Goal: Task Accomplishment & Management: Manage account settings

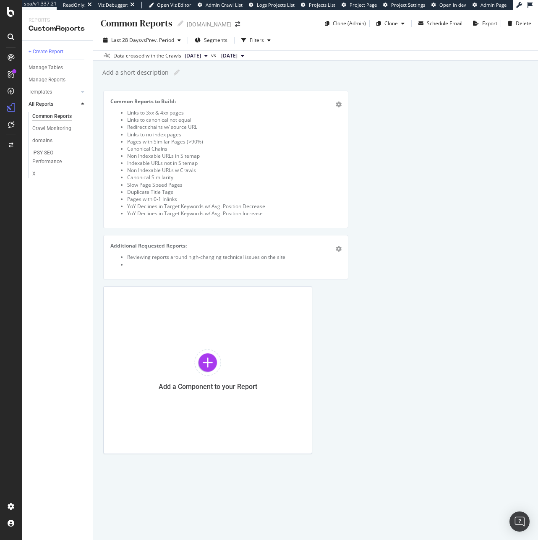
click at [389, 133] on div "Common Reports to Build: Links to 3xx & 4xx pages Links to canonical not equal …" at bounding box center [315, 272] width 425 height 363
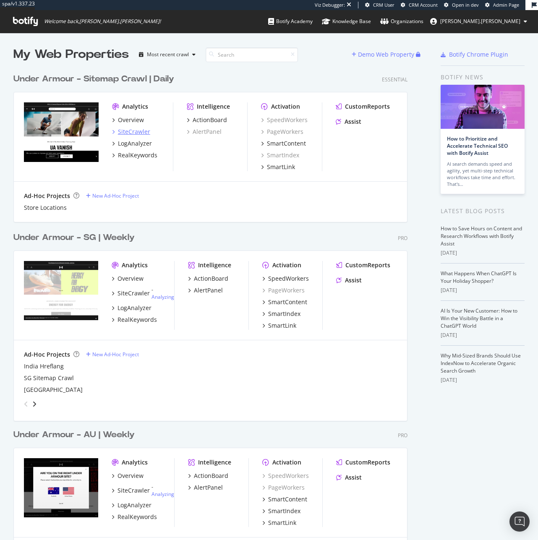
click at [129, 128] on div "SiteCrawler" at bounding box center [134, 132] width 32 height 8
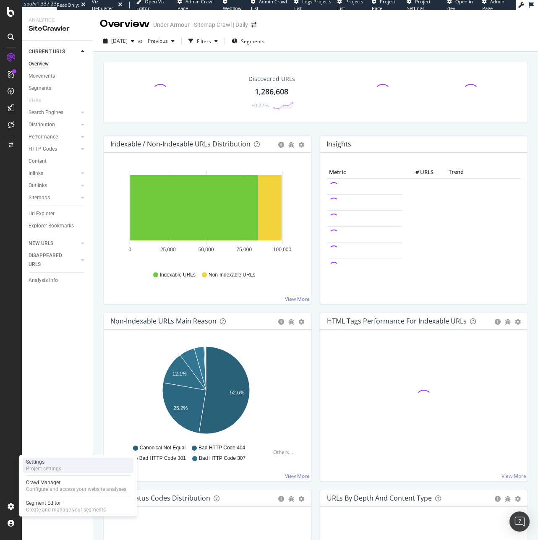
click at [52, 466] on div "Project settings" at bounding box center [43, 468] width 35 height 7
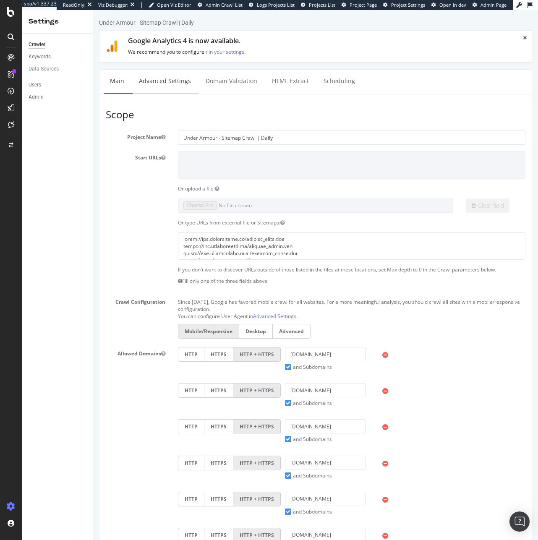
click at [157, 76] on link "Advanced Settings" at bounding box center [165, 81] width 65 height 23
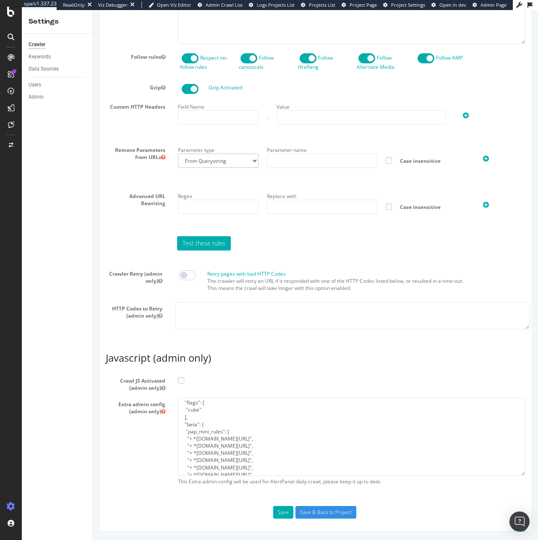
scroll to position [87, 0]
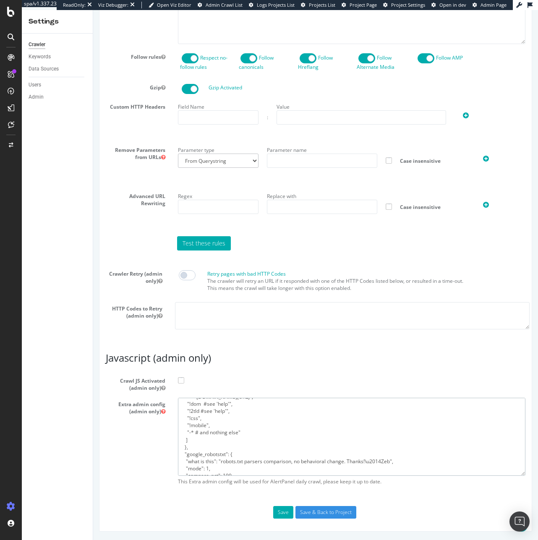
click at [246, 429] on textarea "{ "flags": [ "cube" ], "beta": { "pap_mini_rules": [ "+ *cloudflare.com/*", "+ …" at bounding box center [351, 437] width 347 height 78
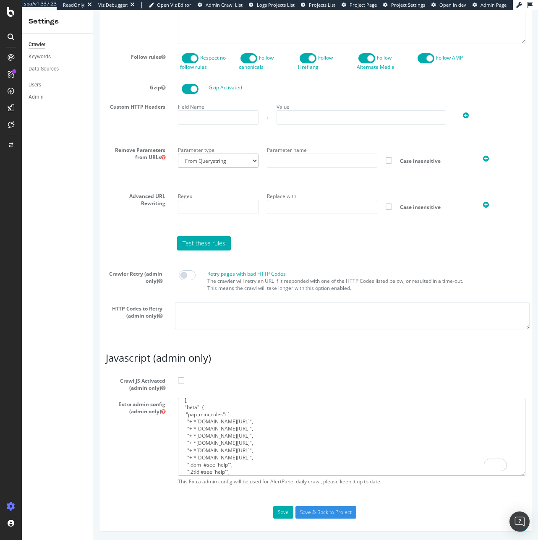
scroll to position [0, 0]
click at [246, 420] on textarea "{ "flags": [ "cube" ], "beta": { "pap_mini_rules": [ "+ *cloudflare.com/*", "+ …" at bounding box center [351, 437] width 347 height 78
type textarea "{ "flags": [ "cube" ], "beta": { "pap_mini_rules": [ "+ *cloudflare.com/*", "+ …"
click at [187, 431] on textarea "{ "flags": [ "cube" ], "beta": { "pap_mini_rules": [ "+ *cloudflare.com/*", "+ …" at bounding box center [351, 437] width 347 height 78
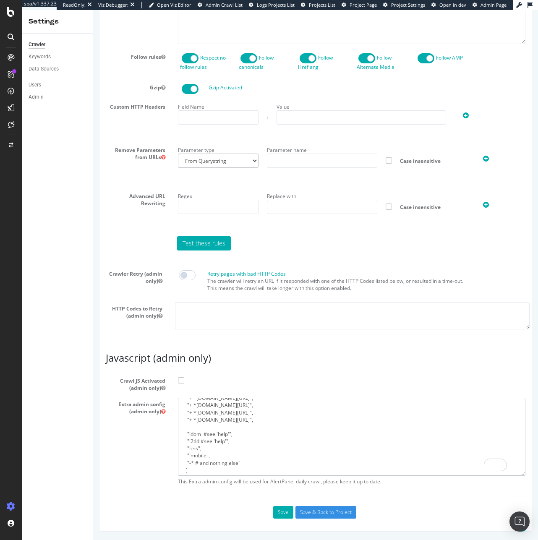
click at [202, 424] on textarea "{ "flags": [ "cube" ], "beta": { "pap_mini_rules": [ "+ *cloudflare.com/*", "+ …" at bounding box center [351, 437] width 347 height 78
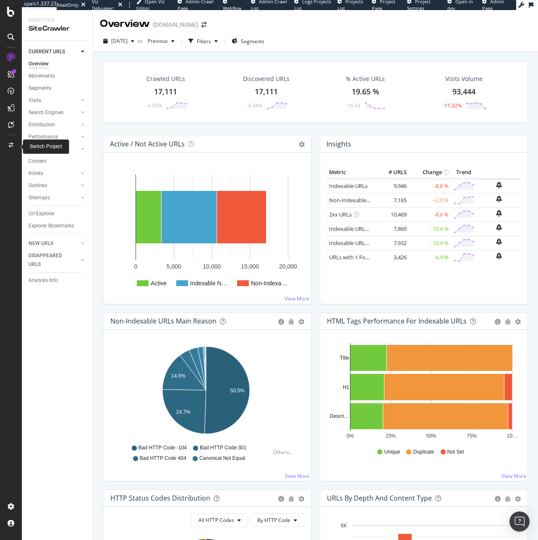
click at [9, 146] on icon at bounding box center [11, 145] width 5 height 5
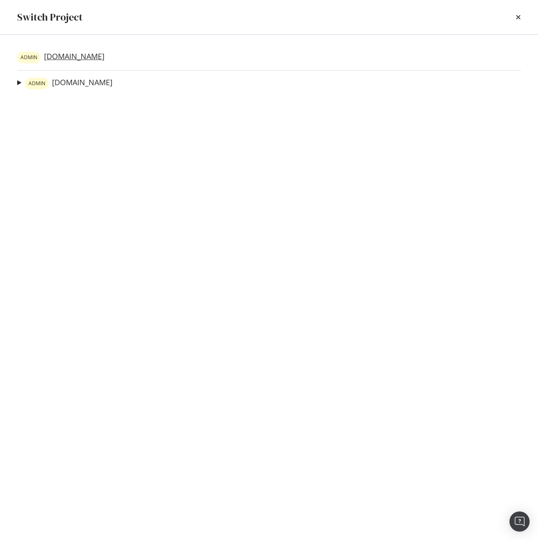
click at [89, 58] on link "ADMIN Zealoptics.com" at bounding box center [60, 58] width 87 height 12
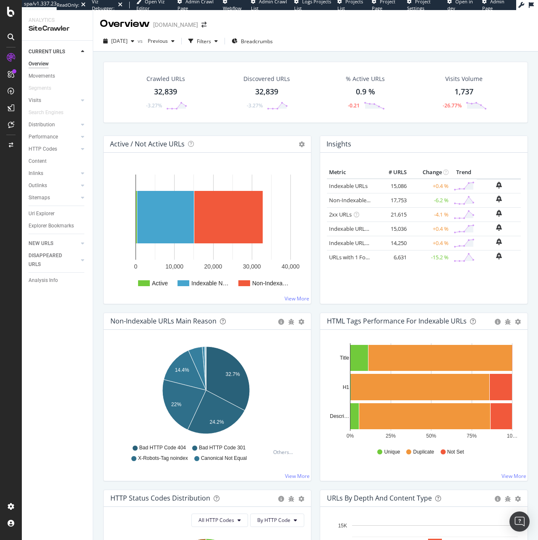
click at [44, 214] on div "Url Explorer" at bounding box center [42, 213] width 26 height 9
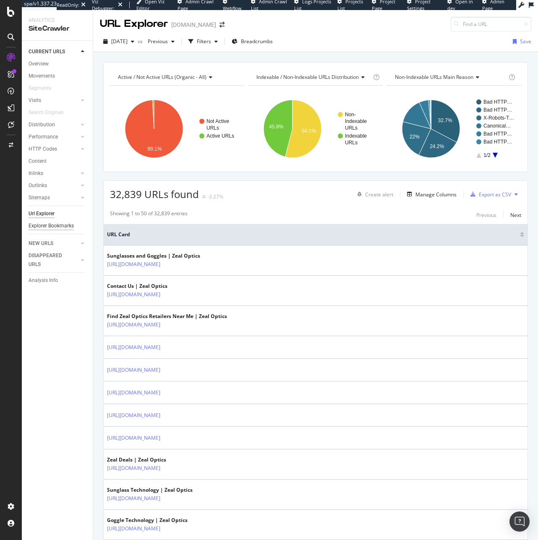
click at [45, 223] on div "Explorer Bookmarks" at bounding box center [51, 226] width 45 height 9
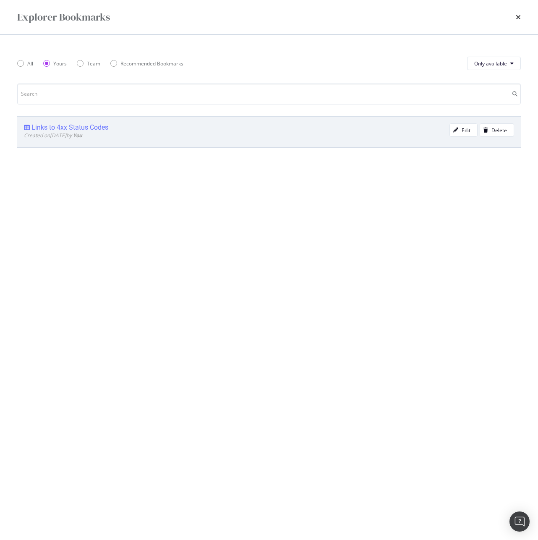
click at [50, 123] on div "Links to 4xx Status Codes" at bounding box center [69, 127] width 77 height 8
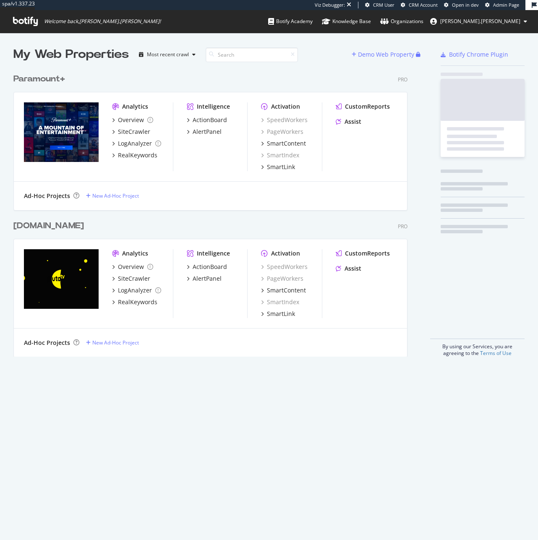
scroll to position [287, 394]
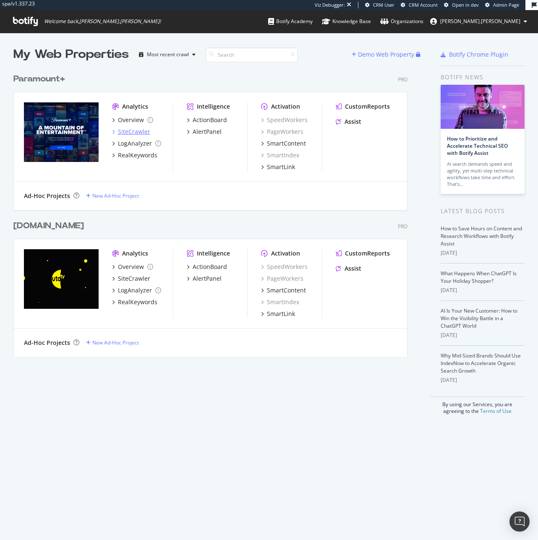
click at [135, 132] on div "SiteCrawler" at bounding box center [134, 132] width 32 height 8
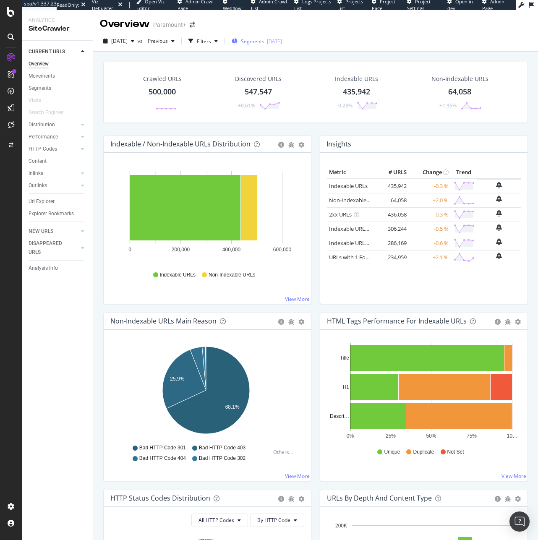
click at [262, 38] on span "Segments" at bounding box center [252, 41] width 23 height 7
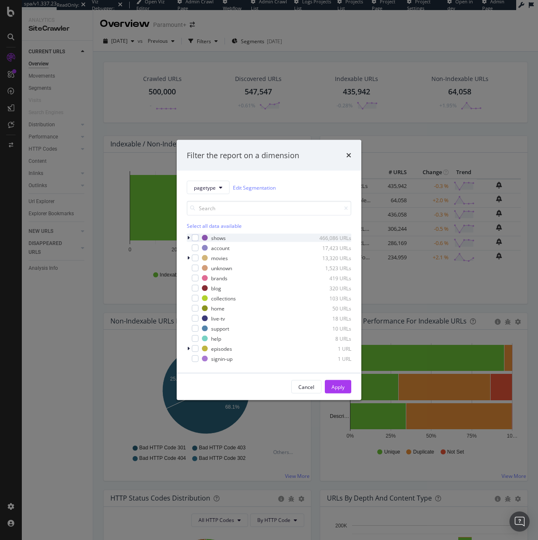
click at [191, 237] on div "modal" at bounding box center [189, 238] width 5 height 8
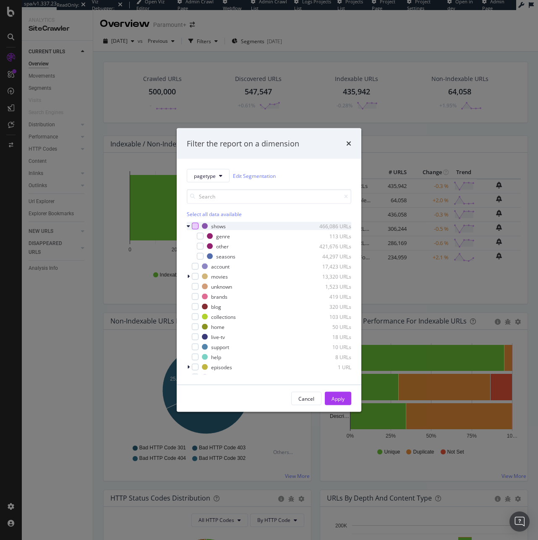
click at [194, 224] on div "modal" at bounding box center [195, 226] width 7 height 7
click at [199, 237] on icon "modal" at bounding box center [200, 236] width 4 height 4
click at [201, 260] on div "seasons 44,297 URLs" at bounding box center [269, 256] width 164 height 8
click at [335, 398] on div "Apply" at bounding box center [337, 398] width 13 height 7
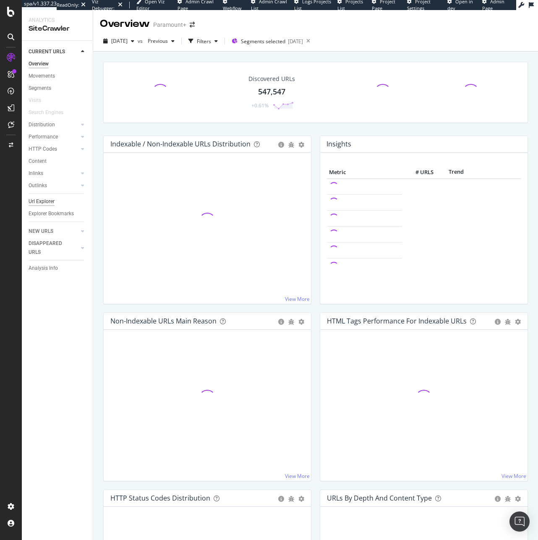
click at [50, 201] on div "Url Explorer" at bounding box center [42, 201] width 26 height 9
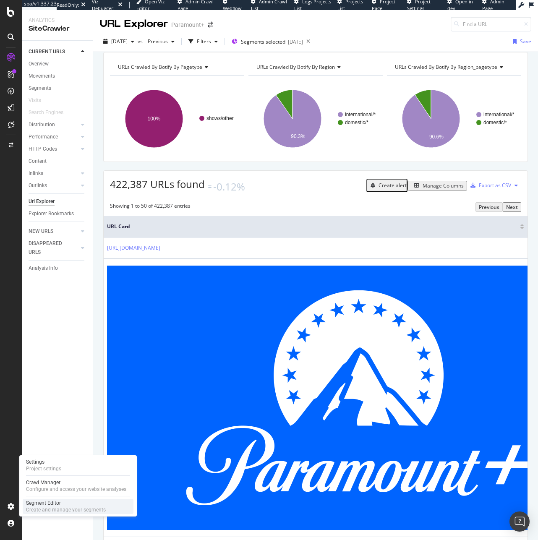
click at [47, 501] on div "Segment Editor" at bounding box center [66, 503] width 80 height 7
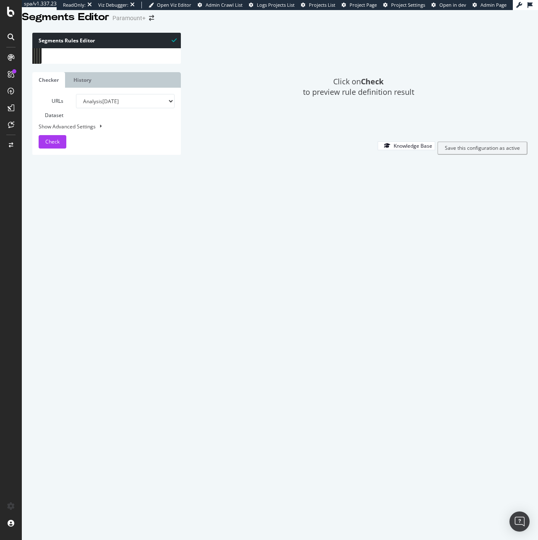
scroll to position [7206, 0]
click at [110, 415] on div "or ( path /media/* path /adventures/assets/* path /adventures/images/* path /we…" at bounding box center [127, 233] width 139 height 374
click at [133, 113] on div "@ parameters/others URL *?* @ clean URL not *?* @ TrackingParameter query *from…" at bounding box center [127, 232] width 139 height 374
type textarea "query *from=*"
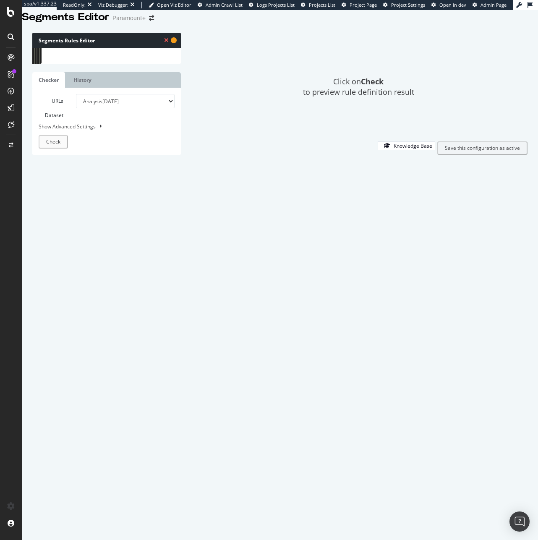
scroll to position [0, 2]
type textarea "[segment:"
type textarea "[segment:show-description]"
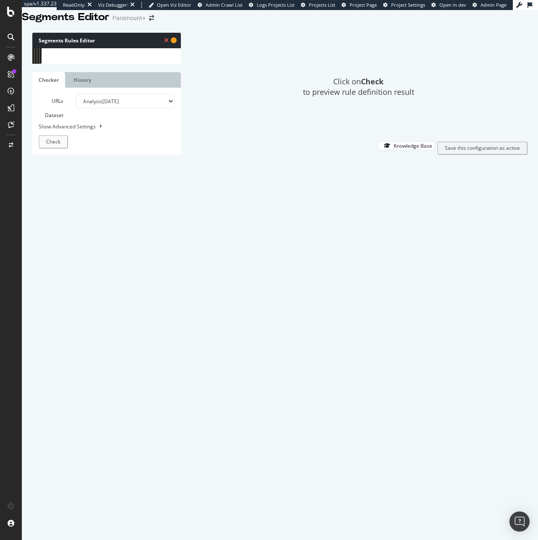
type textarea "or ("
click at [83, 149] on div "@ parameters/others URL *?* @ clean URL not *?* @ TrackingParameter query *from…" at bounding box center [127, 232] width 139 height 374
click at [82, 132] on div "@ parameters/others URL *?* @ clean URL not *?* @ TrackingParameter query *from…" at bounding box center [127, 232] width 139 height 374
paste textarea "https://www.paramountplus.com/br/shows/Lioness/"
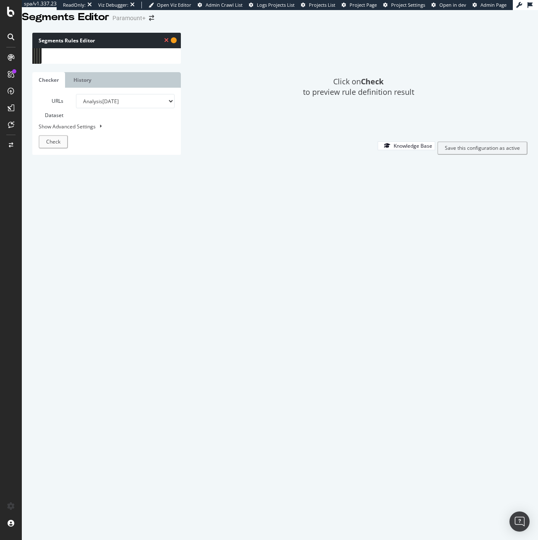
type textarea "https://www.paramountplus.com/br/shows/Lioness/"
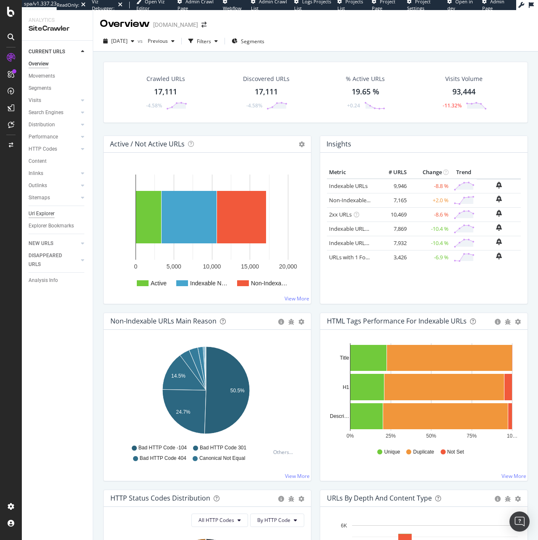
click at [42, 213] on div "Url Explorer" at bounding box center [42, 213] width 26 height 9
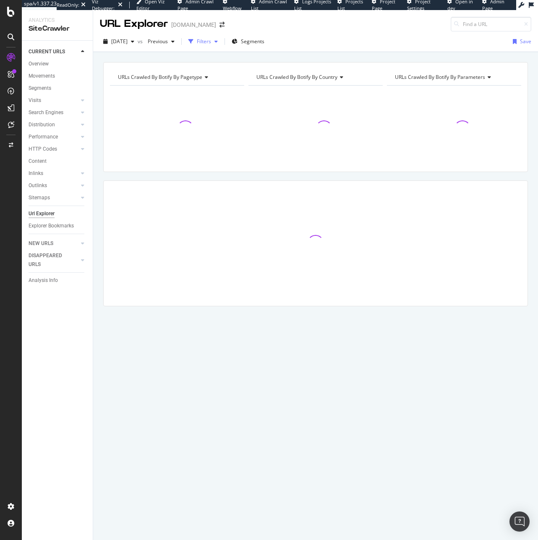
click at [193, 42] on icon "button" at bounding box center [190, 41] width 5 height 5
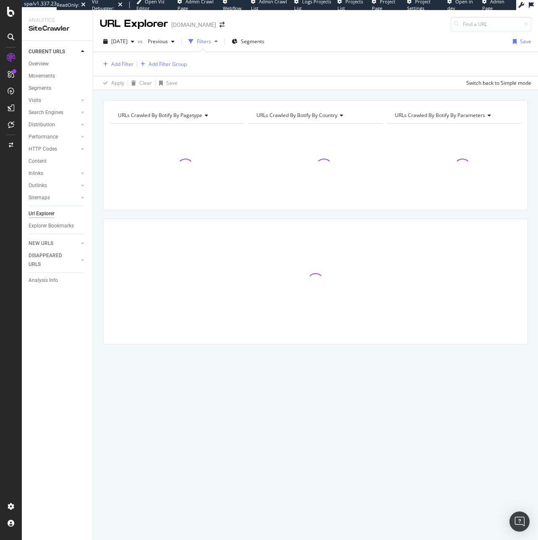
click at [133, 65] on div "Add Filter Add Filter Group" at bounding box center [143, 64] width 87 height 10
click at [124, 62] on div "Add Filter" at bounding box center [122, 63] width 22 height 7
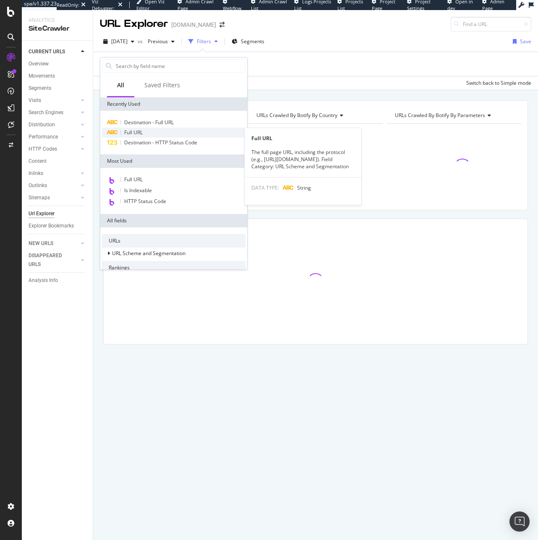
click at [136, 133] on span "Full URL" at bounding box center [133, 132] width 18 height 7
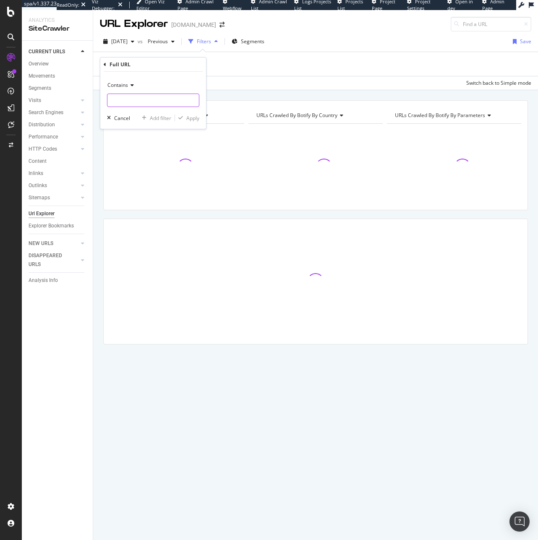
click at [173, 104] on input "text" at bounding box center [152, 100] width 91 height 13
paste input "/SK/en_GB/Shop/Accessory-Lenses/Optimum-Polarized-Automatic/p/CustomerServiceOr…"
type input "/SK/en_GB/Shop/Accessory-Lenses/Optimum-Polarized-Automatic/p/CustomerServiceOr…"
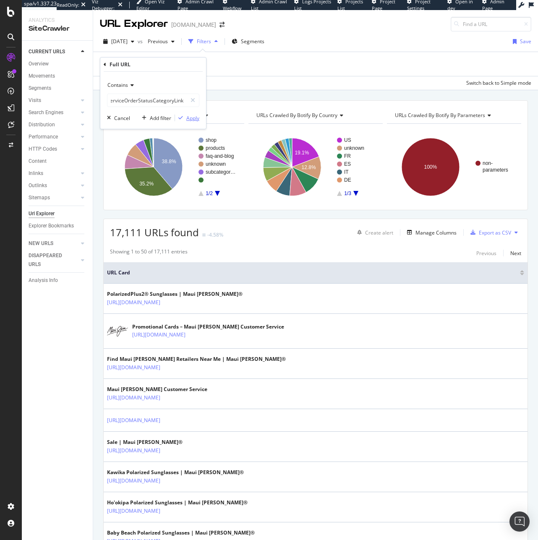
click at [182, 115] on icon "button" at bounding box center [180, 117] width 5 height 5
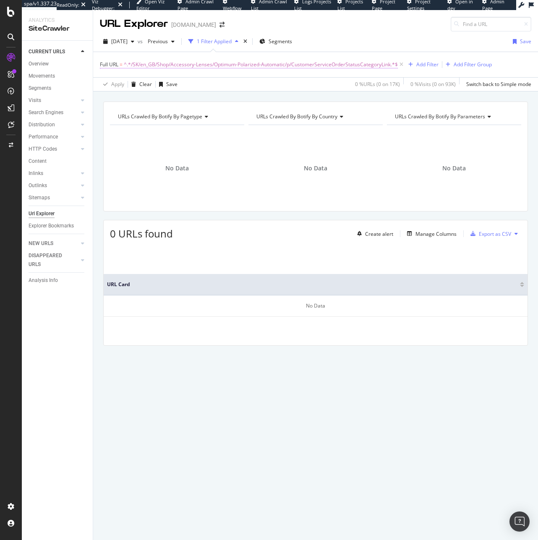
click at [127, 70] on span "^.*/SK/en_GB/Shop/Accessory-Lenses/Optimum-Polarized-Automatic/p/CustomerServic…" at bounding box center [261, 65] width 274 height 12
click at [130, 109] on div "Contains /SK/en_GB/Shop/Accessory-Lenses/Optimum-Polarized-Automatic/p/Customer…" at bounding box center [153, 99] width 106 height 57
click at [133, 98] on input "/SK/en_GB/Shop/Accessory-Lenses/Optimum-Polarized-Automatic/p/CustomerServiceOr…" at bounding box center [146, 99] width 79 height 13
paste input "text"
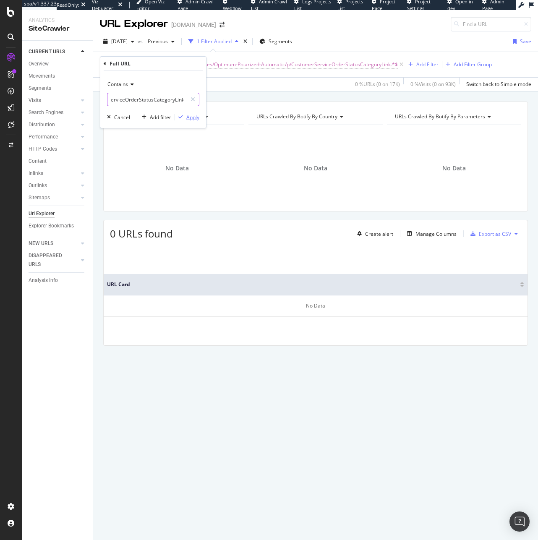
type input "CustomerServiceOrderStatusCategoryLink"
click at [195, 118] on div "Apply" at bounding box center [192, 117] width 13 height 7
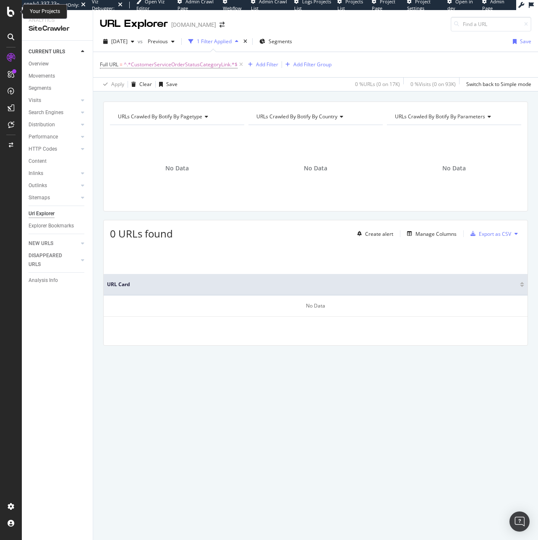
click at [11, 13] on icon at bounding box center [11, 12] width 8 height 10
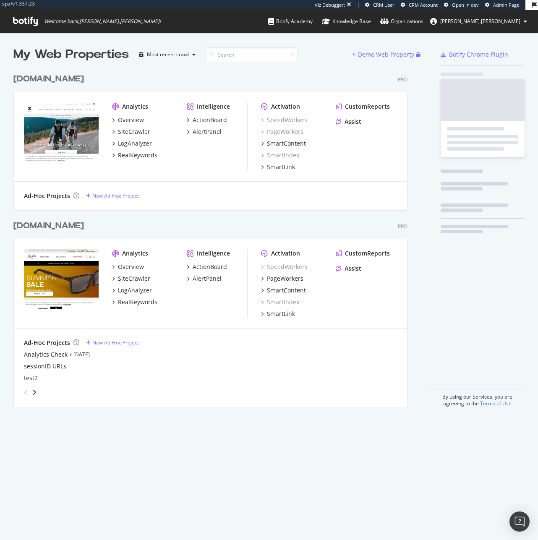
scroll to position [338, 394]
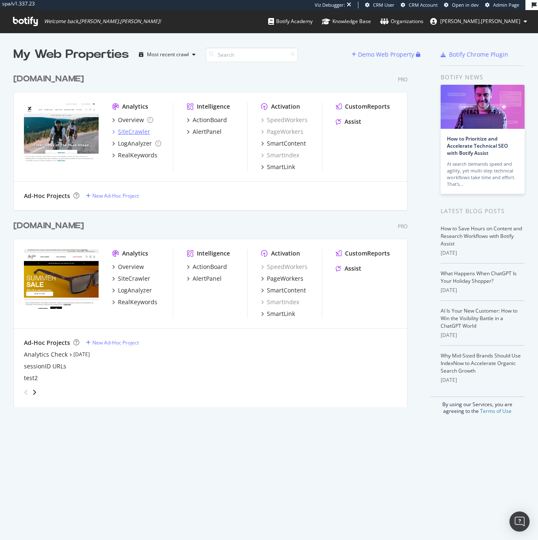
click at [138, 130] on div "SiteCrawler" at bounding box center [134, 132] width 32 height 8
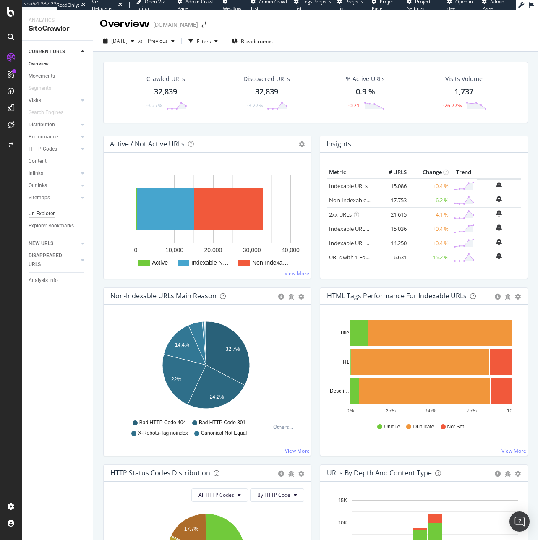
click at [45, 215] on div "Url Explorer" at bounding box center [42, 213] width 26 height 9
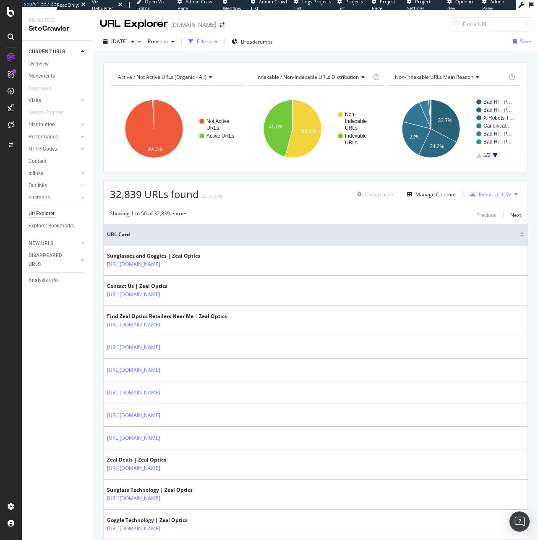
click at [221, 47] on div "Filters" at bounding box center [203, 41] width 36 height 13
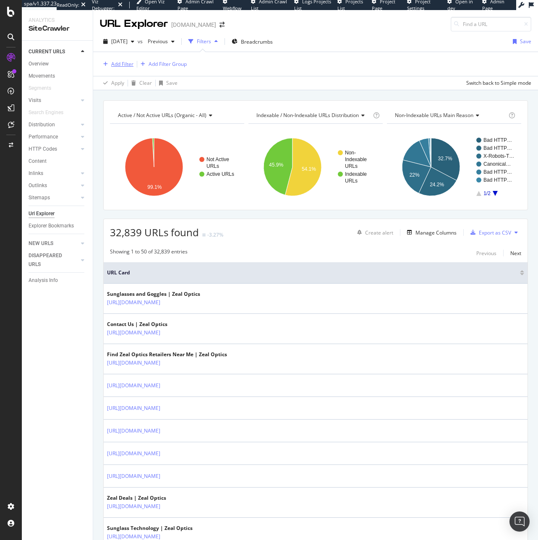
click at [126, 60] on div "Add Filter" at bounding box center [117, 64] width 34 height 9
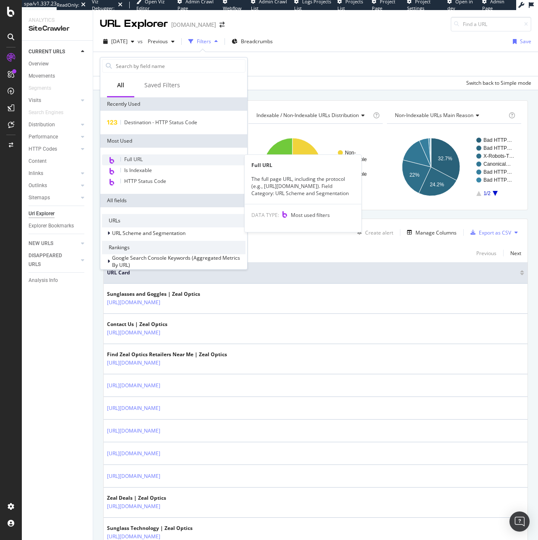
click at [135, 159] on span "Full URL" at bounding box center [133, 159] width 18 height 7
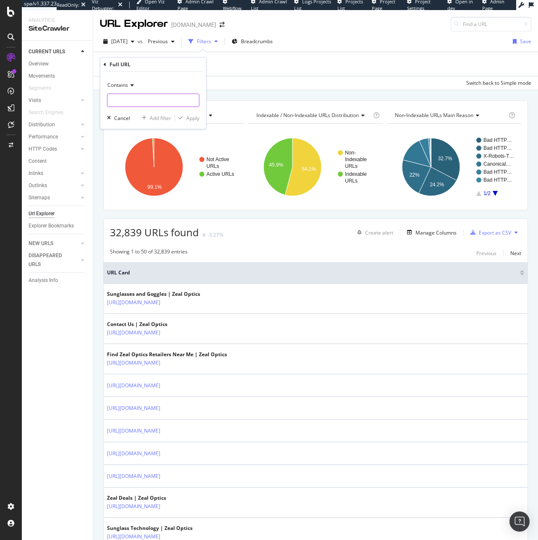
click at [127, 101] on input "text" at bounding box center [152, 100] width 91 height 13
paste input "CustomerServiceOrderStatusCategoryLink"
type input "CustomerServiceOrderStatusCategoryLink"
click at [193, 120] on div "Apply" at bounding box center [192, 118] width 13 height 7
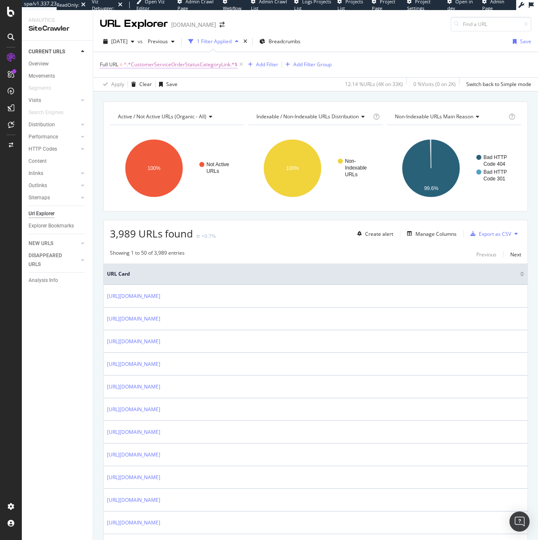
click at [199, 63] on span "^.*CustomerServiceOrderStatusCategoryLink.*$" at bounding box center [181, 65] width 114 height 12
click at [140, 100] on input "CustomerServiceOrderStatusCategoryLink" at bounding box center [146, 99] width 79 height 13
paste input "/FI/en_GB/Shop/Sunglasses/Lifestyle/ACE/p/"
type input "/FI/en_GB/Shop/Sunglasses/Lifestyle/ACE/p/CustomerServiceOrderStatusCategoryLink"
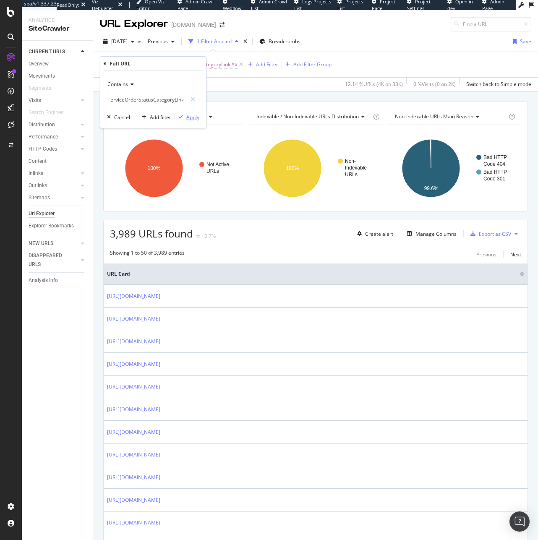
click at [198, 116] on div "Apply" at bounding box center [192, 117] width 13 height 7
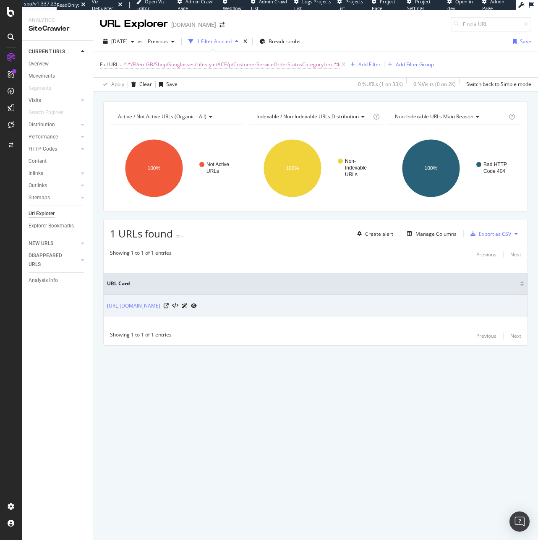
click at [188, 306] on icon at bounding box center [185, 305] width 6 height 5
click at [390, 312] on td "https://www.zealoptics.com/FI/en_GB/Shop/Sunglasses/Lifestyle/ACE/p/CustomerSer…" at bounding box center [316, 306] width 424 height 23
click at [188, 306] on icon at bounding box center [185, 305] width 6 height 5
copy link "https://www.zealoptics.com/FI/en_GB/Shop/Sunglasses/Lifestyle/ACE/p/CustomerSer…"
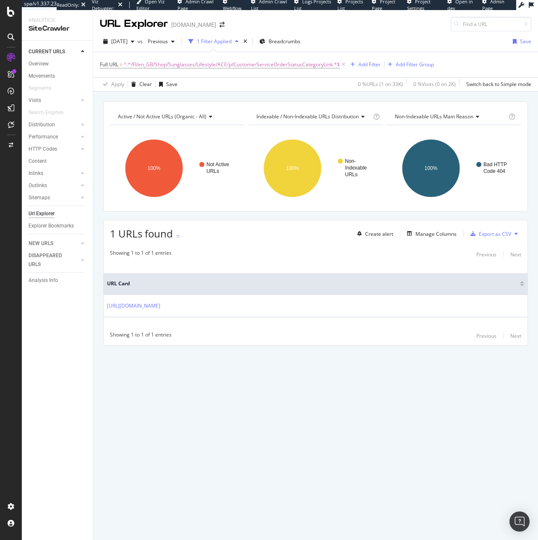
click at [238, 56] on div "Full URL = ^.*/FI/en_GB/Shop/Sunglasses/Lifestyle/ACE/p/CustomerServiceOrderSta…" at bounding box center [315, 64] width 431 height 25
click at [240, 62] on span "^.*/FI/en_GB/Shop/Sunglasses/Lifestyle/ACE/p/CustomerServiceOrderStatusCategory…" at bounding box center [232, 65] width 216 height 12
click at [114, 120] on div "Cancel" at bounding box center [122, 117] width 16 height 7
click at [345, 64] on icon at bounding box center [343, 64] width 7 height 8
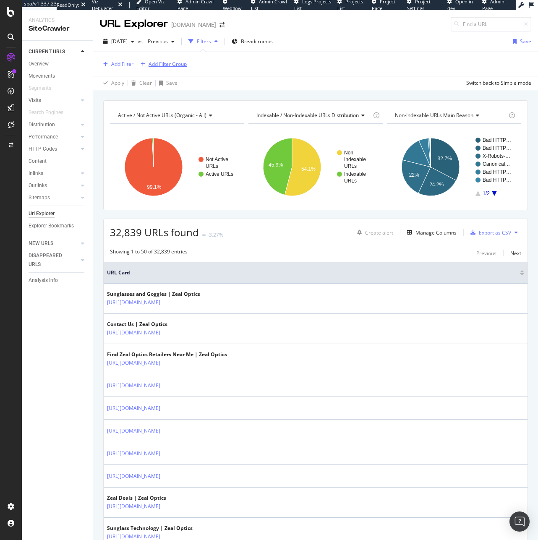
click at [137, 65] on div "button" at bounding box center [142, 64] width 11 height 5
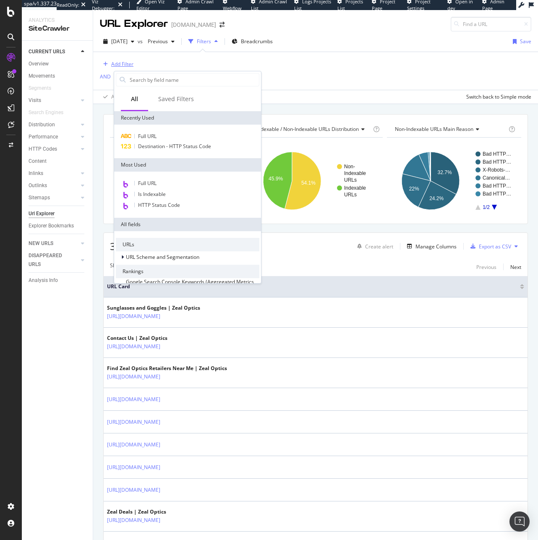
click at [108, 66] on div "button" at bounding box center [105, 64] width 11 height 5
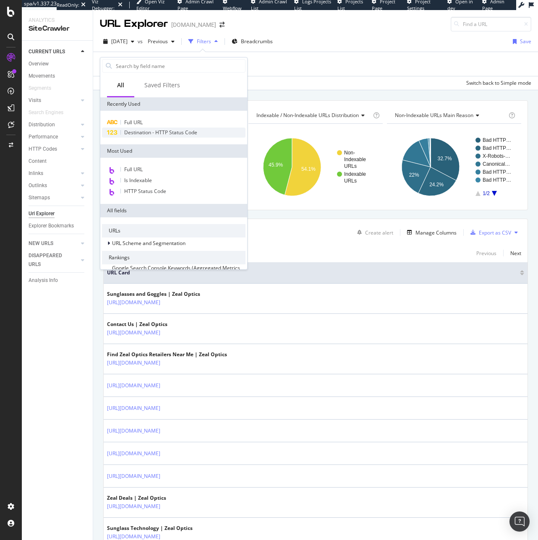
click at [146, 134] on span "Destination - HTTP Status Code" at bounding box center [160, 132] width 73 height 7
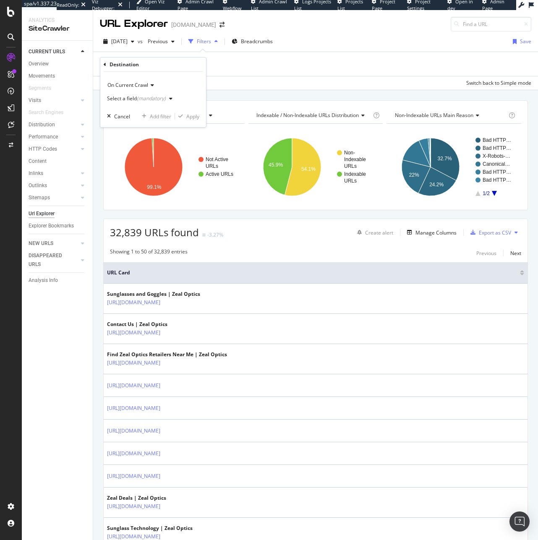
click at [127, 87] on span "On Current Crawl" at bounding box center [127, 84] width 41 height 7
click at [113, 67] on div "Destination" at bounding box center [124, 64] width 29 height 7
click at [104, 63] on icon at bounding box center [105, 64] width 3 height 5
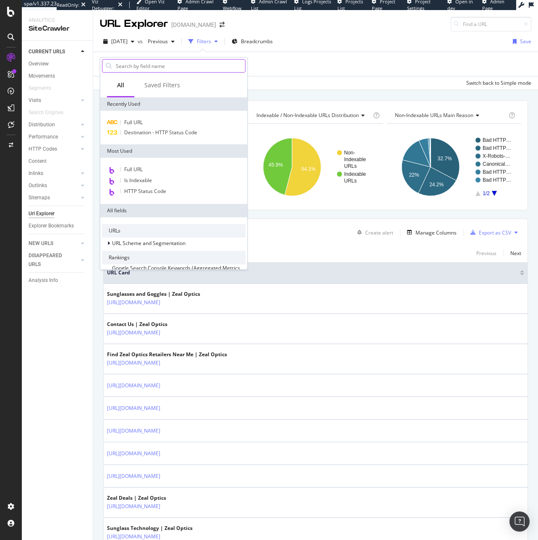
click at [138, 66] on input "text" at bounding box center [180, 66] width 130 height 13
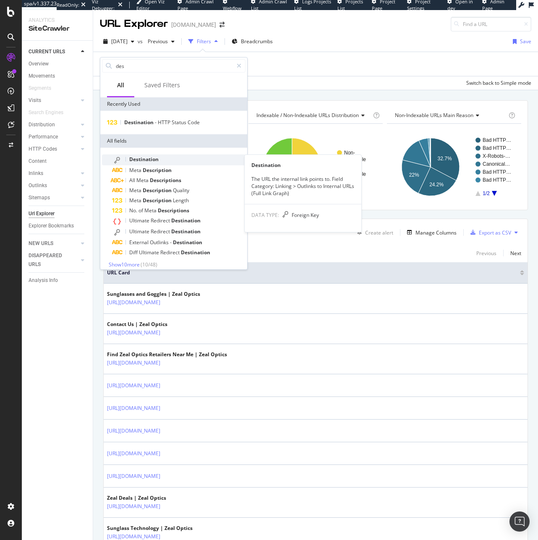
type input "des"
click at [149, 160] on span "Destination" at bounding box center [143, 159] width 29 height 7
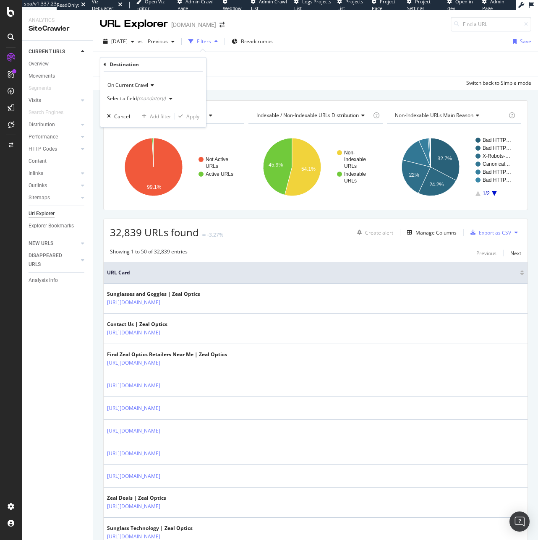
click at [130, 81] on div "On Current Crawl" at bounding box center [153, 84] width 92 height 13
click at [157, 70] on div "Destination" at bounding box center [153, 64] width 99 height 14
click at [144, 102] on div "Select a field (mandatory)" at bounding box center [141, 98] width 69 height 13
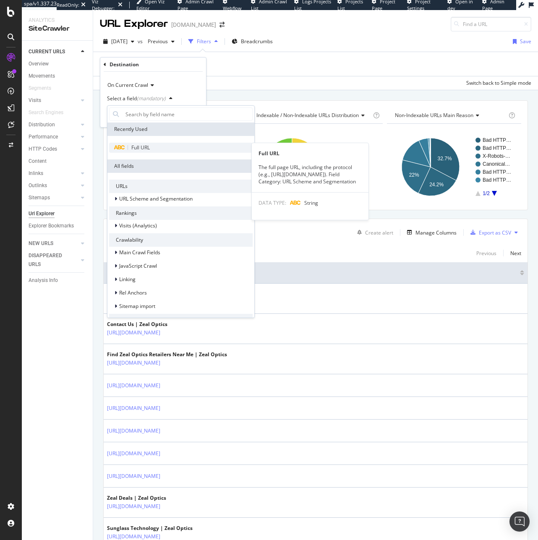
click at [144, 146] on span "Full URL" at bounding box center [140, 147] width 18 height 7
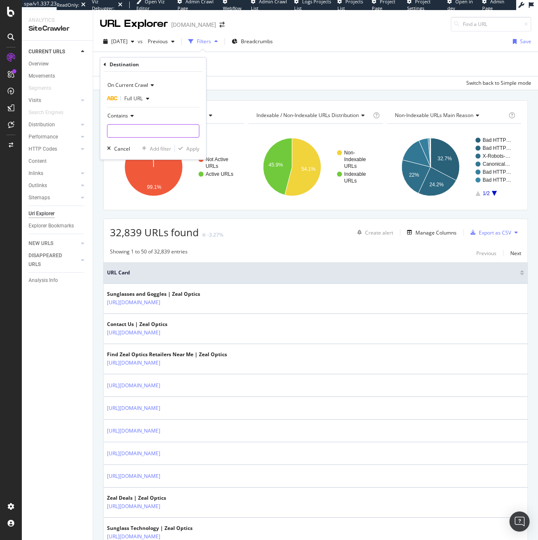
click at [135, 130] on input "text" at bounding box center [152, 130] width 91 height 13
paste input "https://www.zealoptics.com/FI/en_GB/Shop/Sunglasses/Lifestyle/ACE/p/CustomerSer…"
type input "https://www.zealoptics.com/FI/en_GB/Shop/Sunglasses/Lifestyle/ACE/p/CustomerSer…"
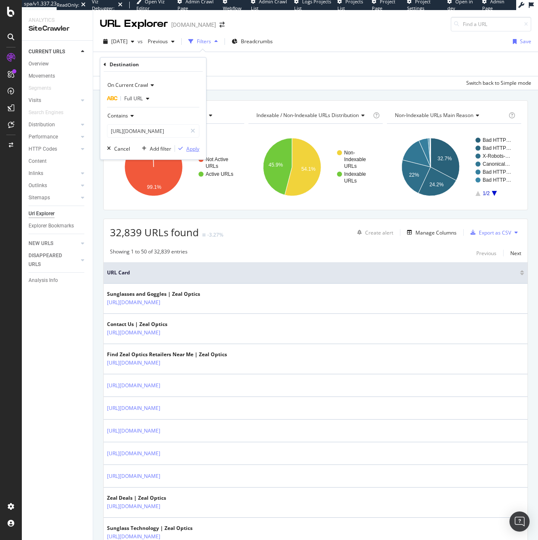
click at [182, 146] on icon "button" at bounding box center [180, 148] width 5 height 5
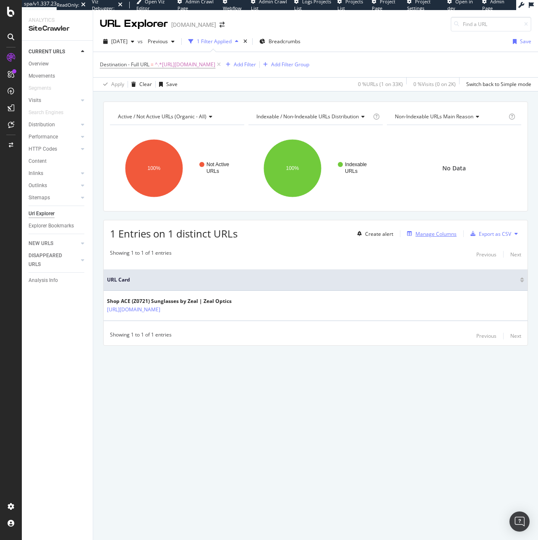
click at [417, 236] on div "Manage Columns" at bounding box center [435, 233] width 41 height 7
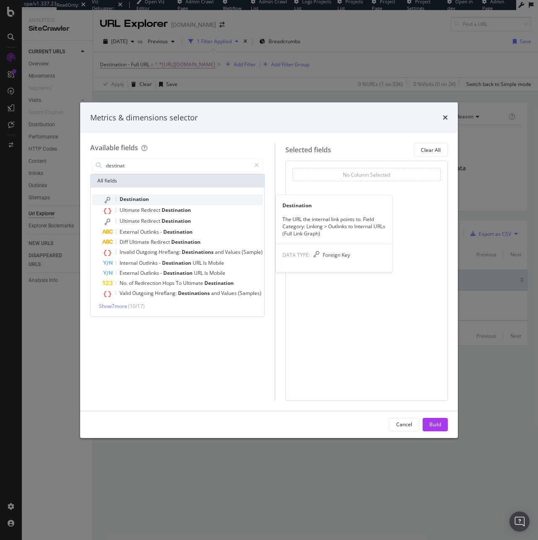
type input "destinat"
click at [154, 198] on div "Destination" at bounding box center [182, 199] width 160 height 11
click at [142, 197] on span "Destination" at bounding box center [134, 199] width 29 height 7
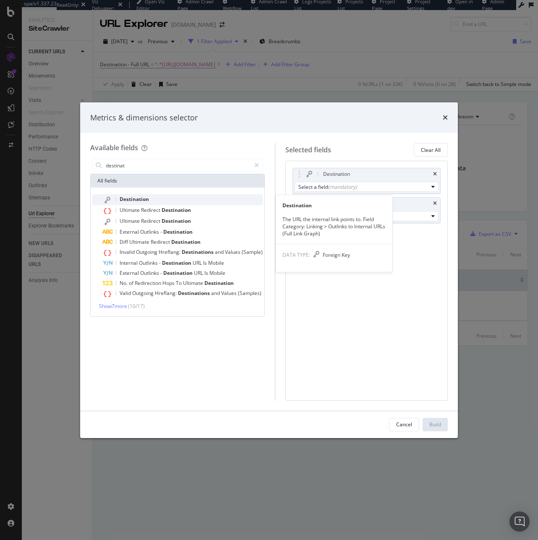
click at [327, 195] on div "Destination The URL the internal link points to. Field Category: Linking > Outl…" at bounding box center [334, 233] width 117 height 77
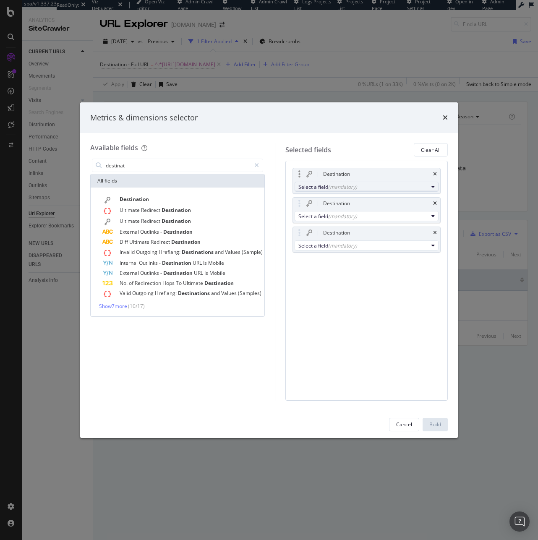
click at [329, 188] on div "(mandatory)" at bounding box center [342, 186] width 29 height 7
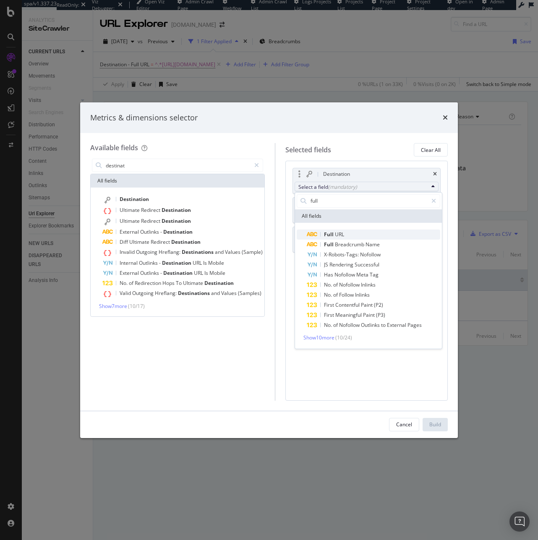
click at [343, 233] on span "URL" at bounding box center [339, 234] width 9 height 7
click at [437, 199] on div "modal" at bounding box center [434, 200] width 12 height 13
click at [431, 203] on icon "modal" at bounding box center [433, 201] width 5 height 6
type input "full"
click at [376, 389] on div "Destination Select a field (mandatory) full All fields Full URL Full Breadcrumb…" at bounding box center [366, 281] width 162 height 240
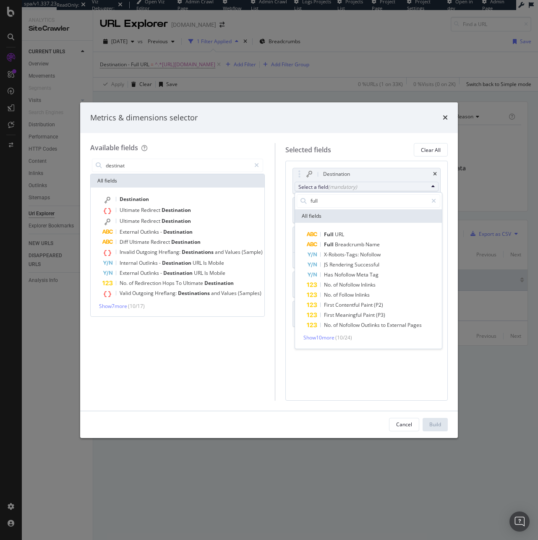
click at [266, 313] on div "Available fields destinat All fields Destination Ultimate Redirect Destination …" at bounding box center [182, 271] width 185 height 257
click at [434, 144] on div "Clear All" at bounding box center [431, 150] width 20 height 12
click at [433, 146] on div "Clear All" at bounding box center [431, 149] width 20 height 7
click at [447, 115] on icon "times" at bounding box center [445, 117] width 5 height 7
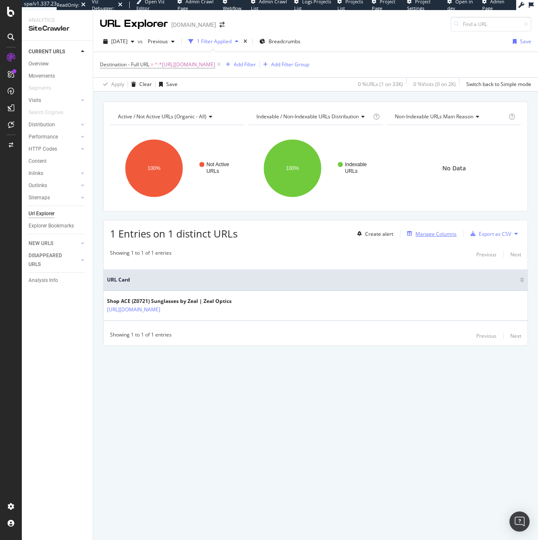
click at [436, 234] on div "Manage Columns" at bounding box center [435, 233] width 41 height 7
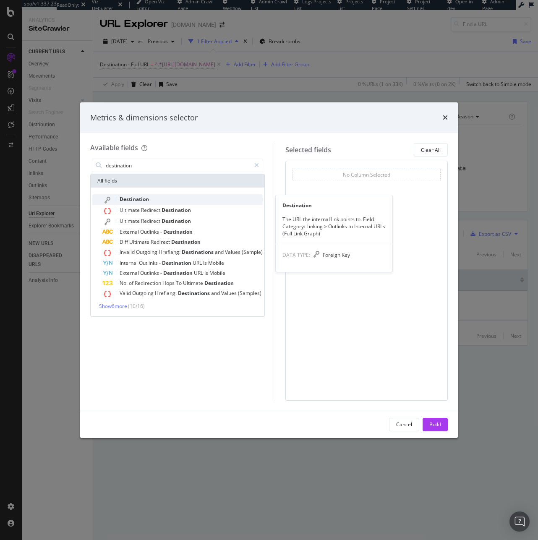
type input "destination"
click at [126, 198] on span "Destination" at bounding box center [134, 199] width 29 height 7
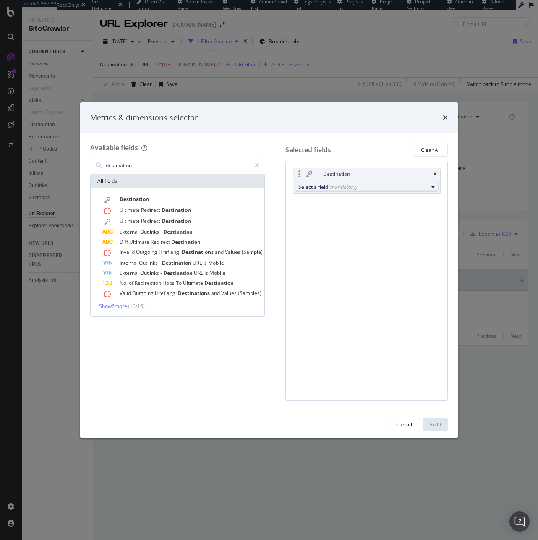
click at [337, 186] on div "(mandatory)" at bounding box center [342, 186] width 29 height 7
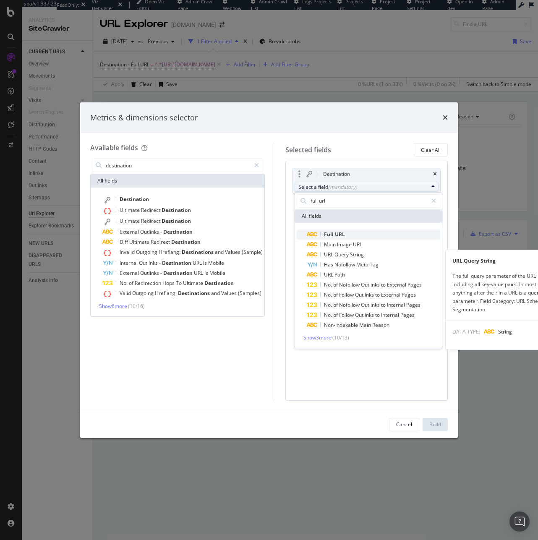
type input "full url"
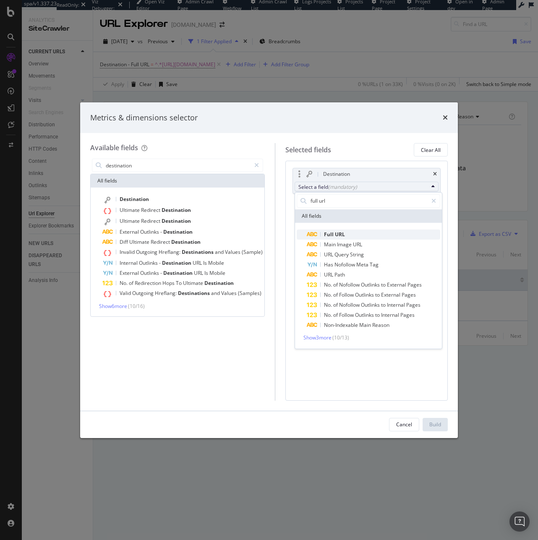
click at [346, 237] on span "Full URL" at bounding box center [373, 235] width 133 height 10
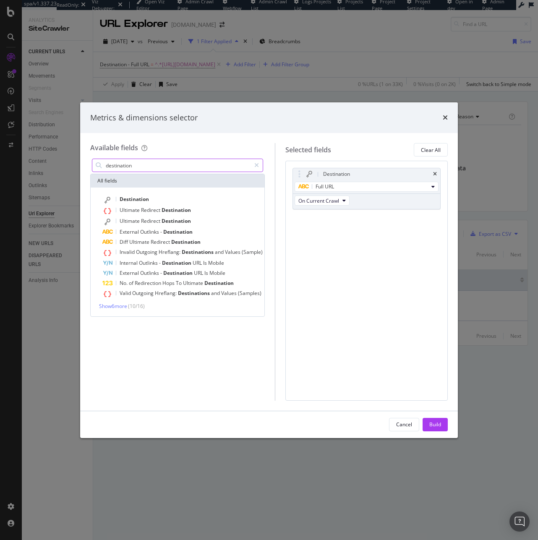
click at [187, 161] on input "destination" at bounding box center [178, 165] width 146 height 13
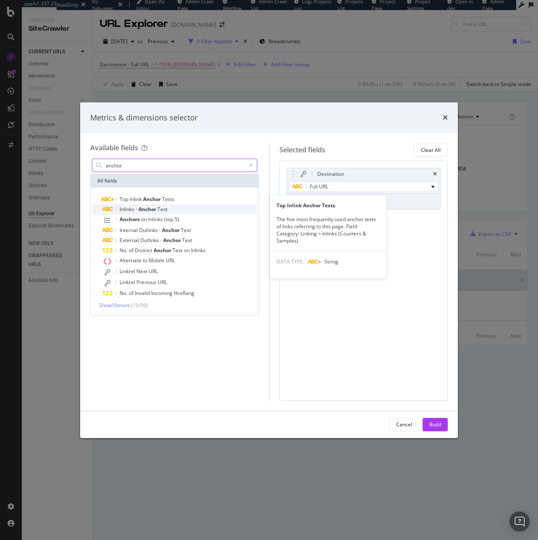
type input "anchor"
click at [167, 211] on span "Text" at bounding box center [162, 209] width 10 height 7
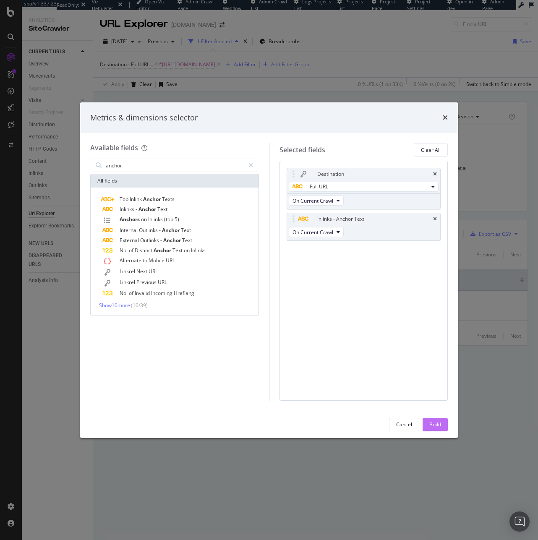
click at [429, 421] on div "Build" at bounding box center [435, 424] width 12 height 7
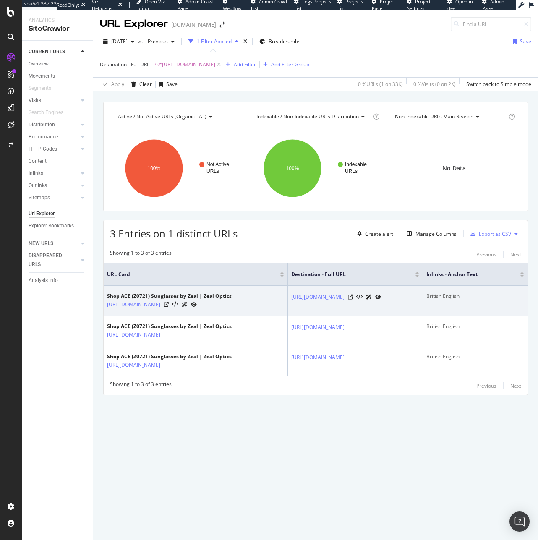
click at [160, 300] on link "https://www.zealoptics.com/FI/en_GB/Shop/Sunglasses/Lifestyle/ACE/p/10725?varia…" at bounding box center [133, 304] width 53 height 8
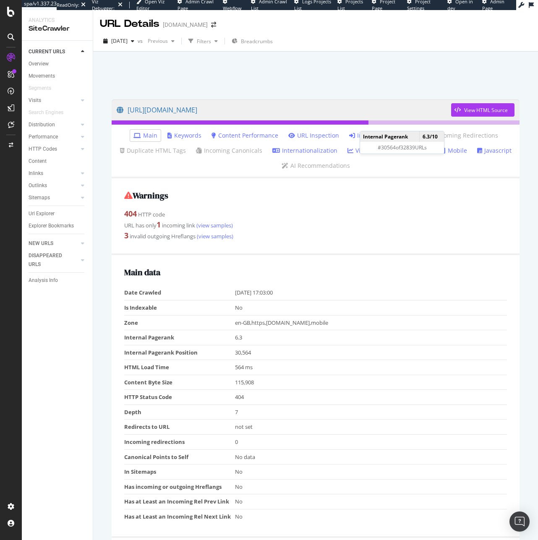
click at [365, 128] on ul "Main Keywords Content Performance URL Inspection Inlinks Outlinks Incoming Redi…" at bounding box center [316, 152] width 408 height 54
click at [361, 137] on link "Inlinks" at bounding box center [362, 135] width 26 height 8
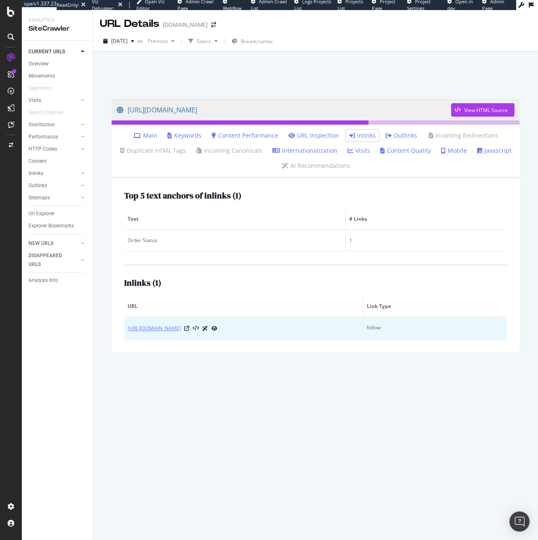
click at [181, 325] on link "https://www.zealoptics.com/FI/en_GB/Shop/Sunglasses/Lifestyle/ACE/p/10725?varia…" at bounding box center [154, 328] width 53 height 8
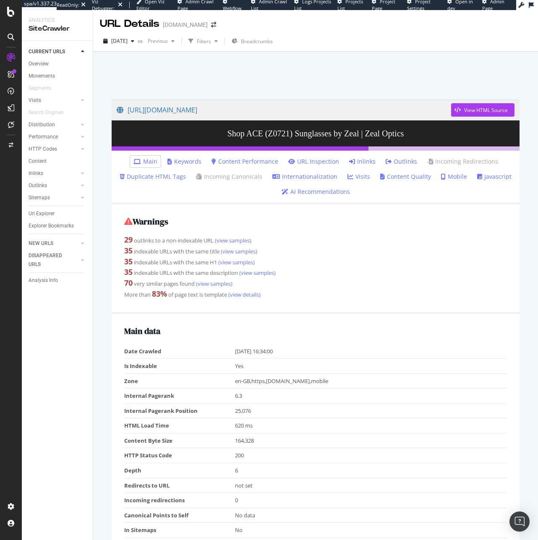
click at [359, 159] on link "Inlinks" at bounding box center [362, 161] width 26 height 8
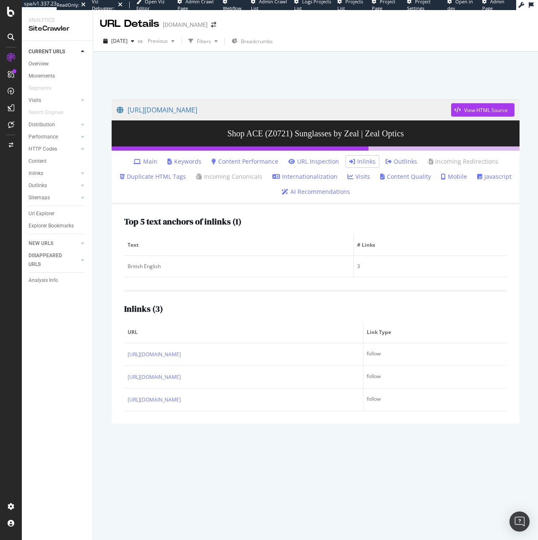
click at [360, 164] on link "Inlinks" at bounding box center [362, 161] width 26 height 8
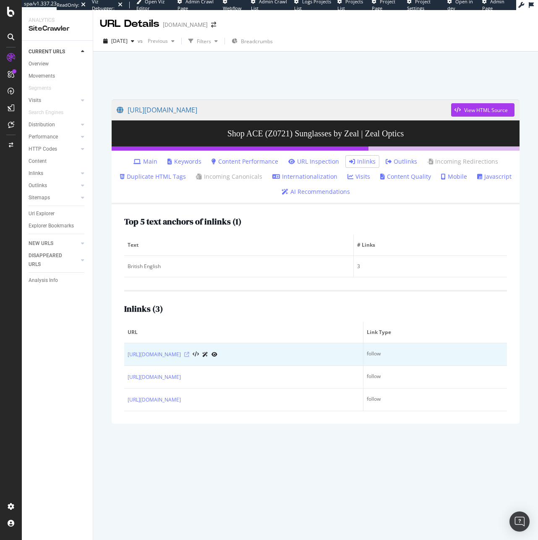
click at [189, 357] on icon at bounding box center [186, 354] width 5 height 5
click at [208, 357] on icon at bounding box center [205, 354] width 6 height 5
click at [199, 358] on icon at bounding box center [196, 355] width 6 height 6
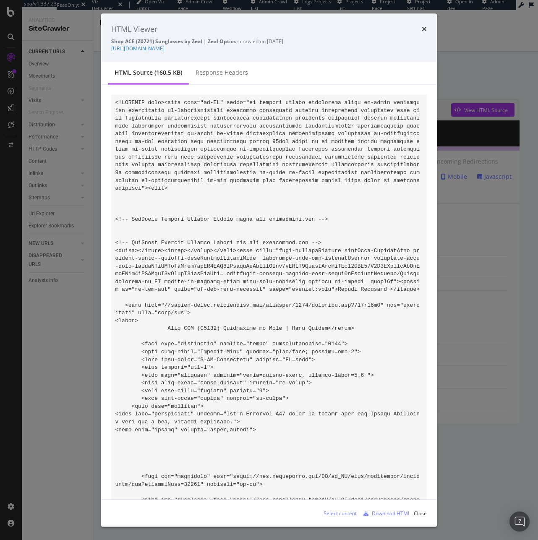
click at [377, 509] on div "Download HTML" at bounding box center [385, 513] width 50 height 13
click at [427, 26] on div "HTML Viewer Shop ACE (Z0721) Sunglasses by Zeal | Zeal Optics - crawled on [DAT…" at bounding box center [269, 37] width 336 height 49
click at [421, 32] on div "HTML Viewer" at bounding box center [269, 28] width 316 height 11
click at [424, 29] on icon "times" at bounding box center [424, 29] width 5 height 7
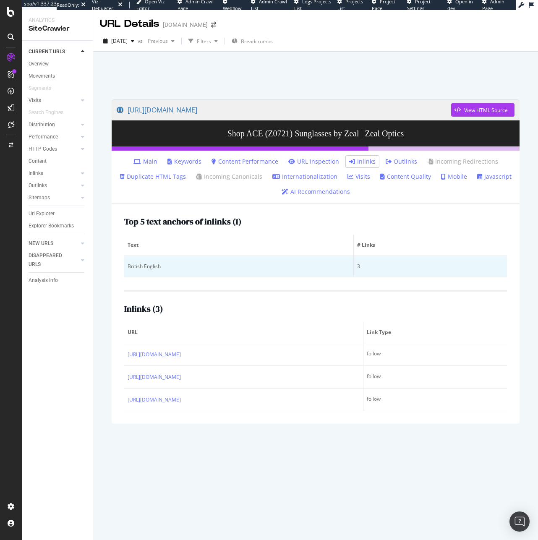
click at [232, 260] on td "British English" at bounding box center [239, 266] width 230 height 21
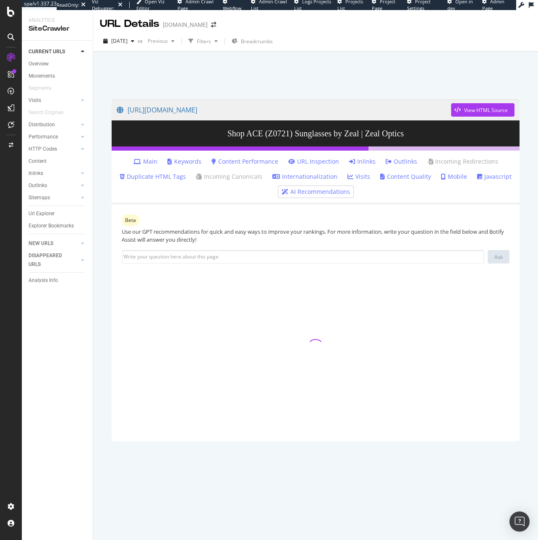
click at [370, 165] on link "Inlinks" at bounding box center [362, 161] width 26 height 8
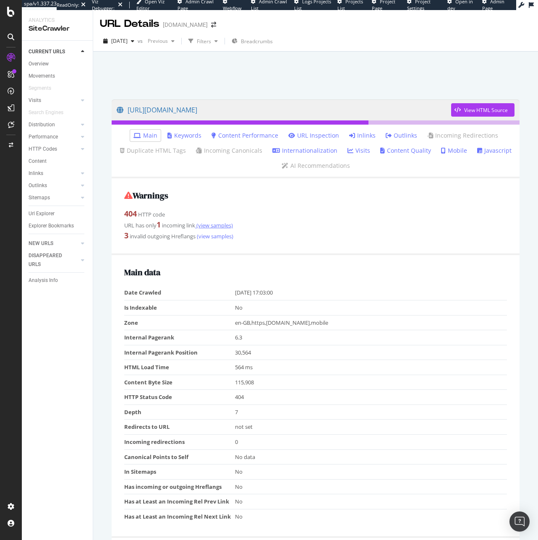
click at [214, 225] on link "(view samples)" at bounding box center [214, 226] width 38 height 8
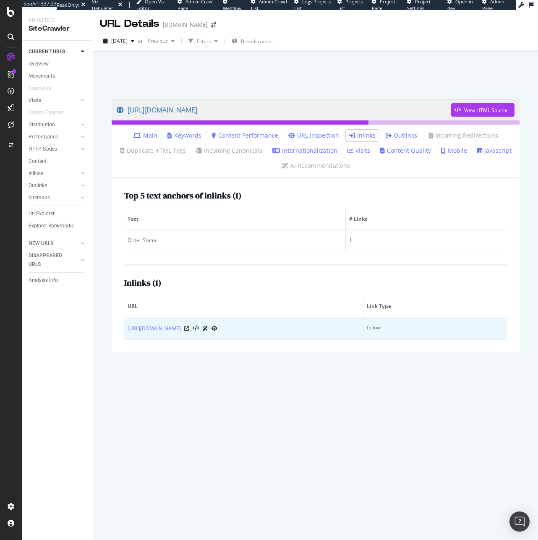
click at [208, 331] on icon at bounding box center [205, 328] width 6 height 5
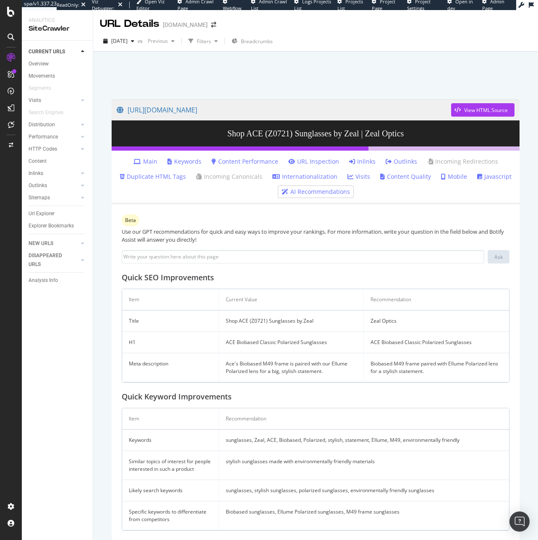
click at [357, 159] on link "Inlinks" at bounding box center [362, 161] width 26 height 8
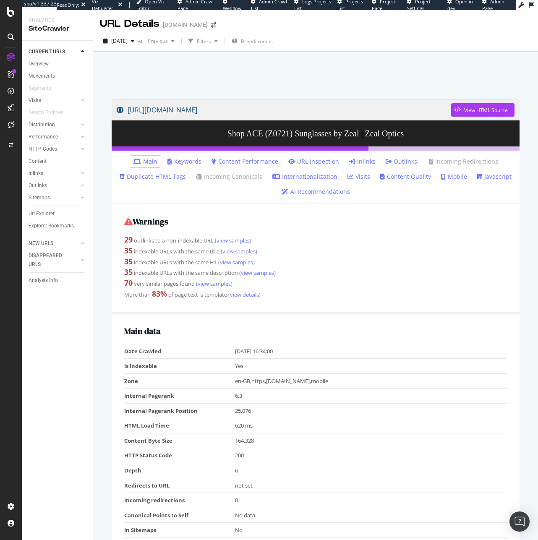
click at [274, 106] on link "[URL][DOMAIN_NAME]" at bounding box center [284, 109] width 334 height 21
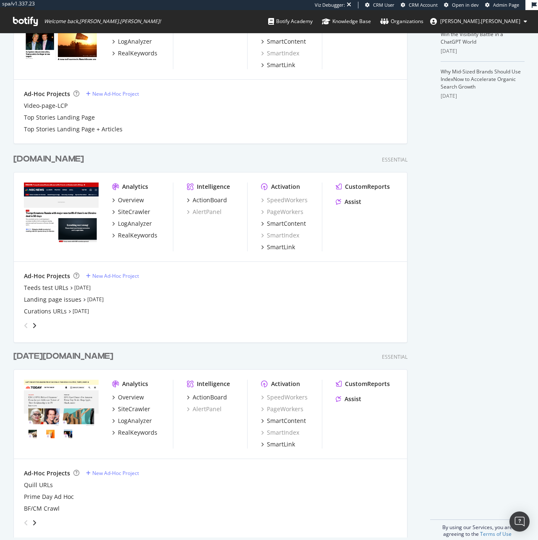
scroll to position [275, 0]
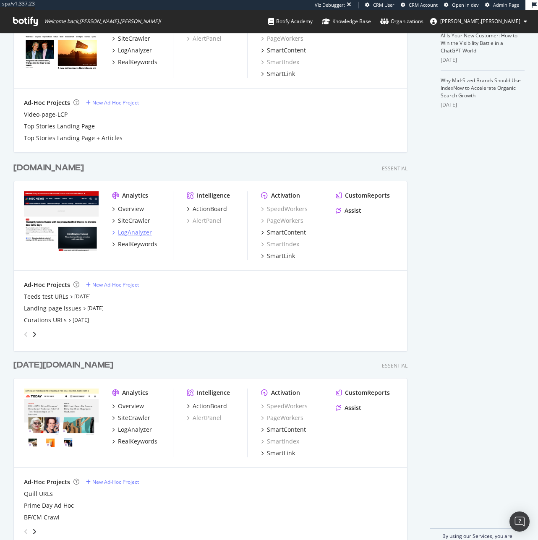
click at [141, 231] on div "LogAnalyzer" at bounding box center [135, 232] width 34 height 8
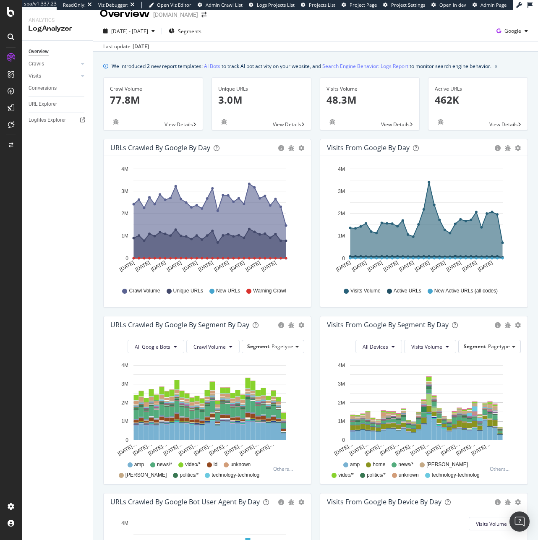
scroll to position [18, 0]
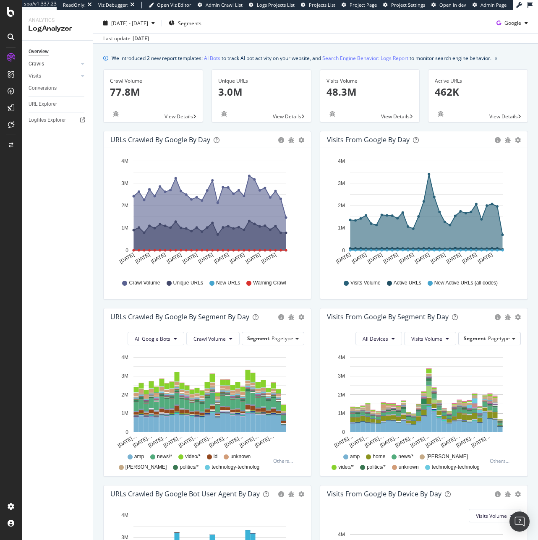
click at [46, 62] on link "Crawls" at bounding box center [54, 64] width 50 height 9
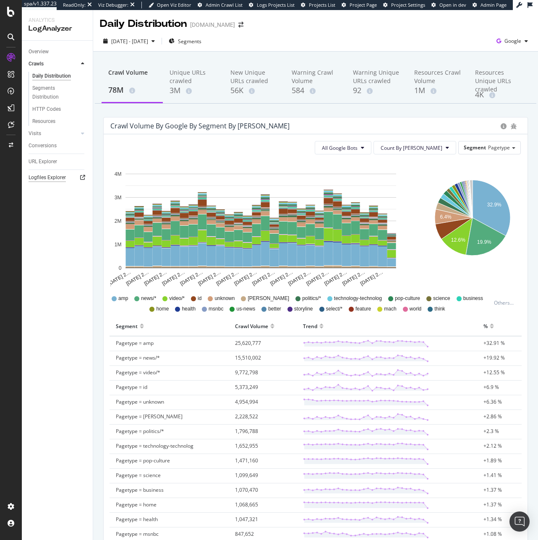
click at [57, 177] on div "Logfiles Explorer" at bounding box center [47, 177] width 37 height 9
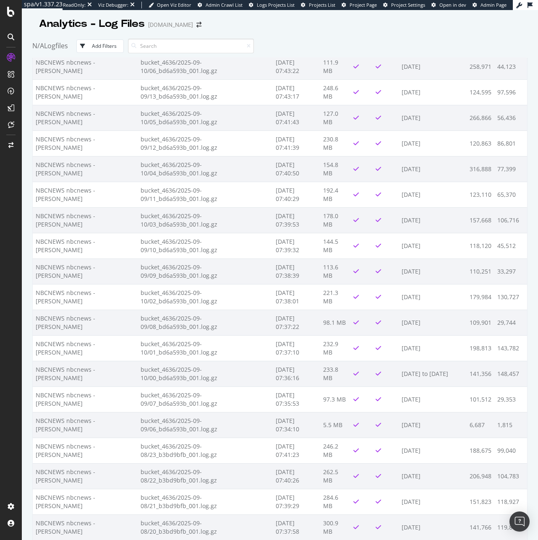
scroll to position [949, 0]
click at [19, 203] on div at bounding box center [11, 275] width 20 height 449
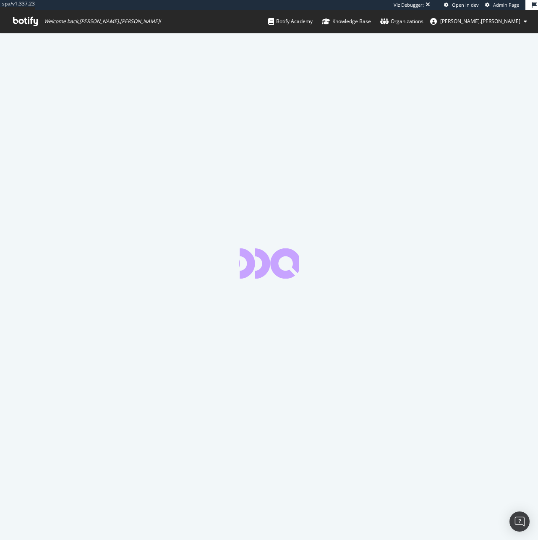
click at [491, 7] on link "Admin Page" at bounding box center [502, 5] width 34 height 7
click at [493, 4] on span "Admin Page" at bounding box center [506, 5] width 26 height 6
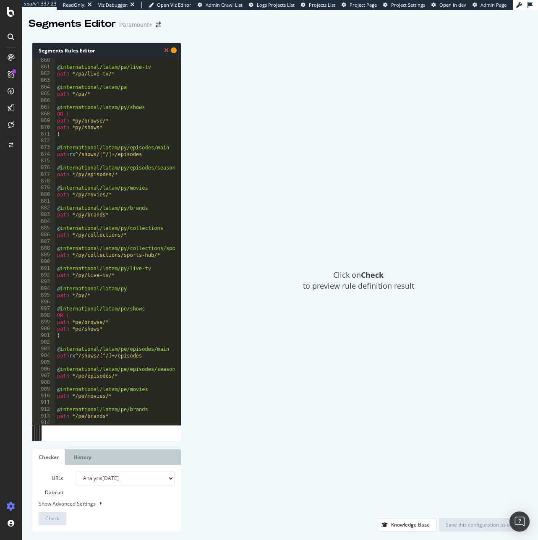
scroll to position [5768, 0]
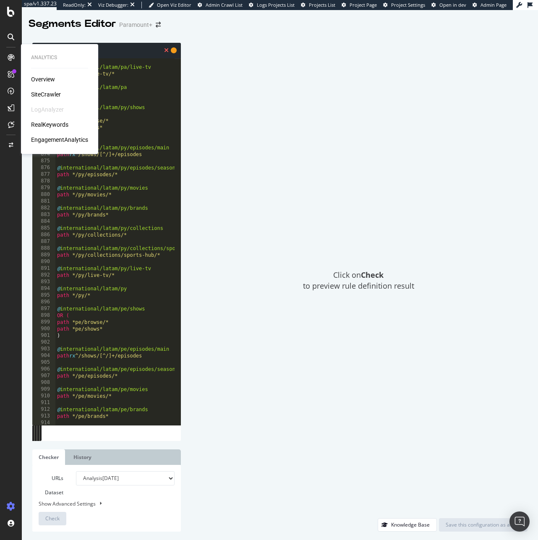
click at [45, 97] on div "SiteCrawler" at bounding box center [46, 94] width 30 height 8
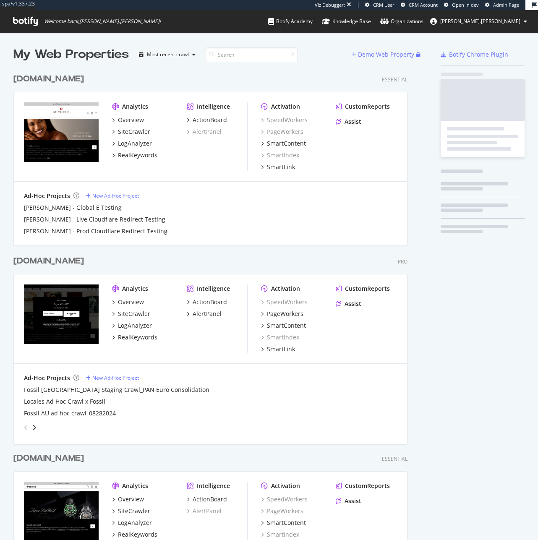
scroll to position [543, 394]
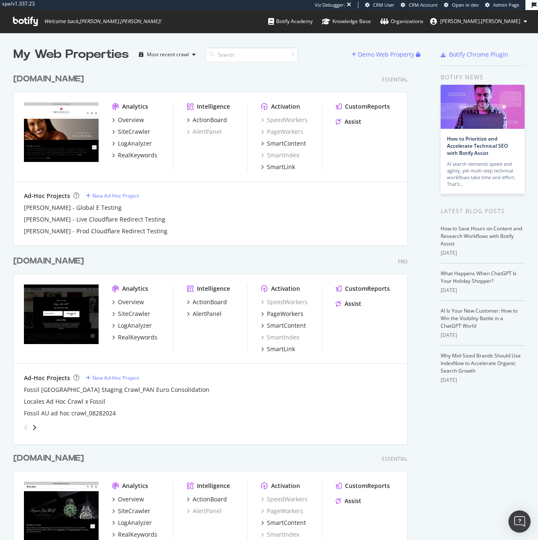
click at [519, 526] on div "Open Intercom Messenger" at bounding box center [520, 522] width 22 height 22
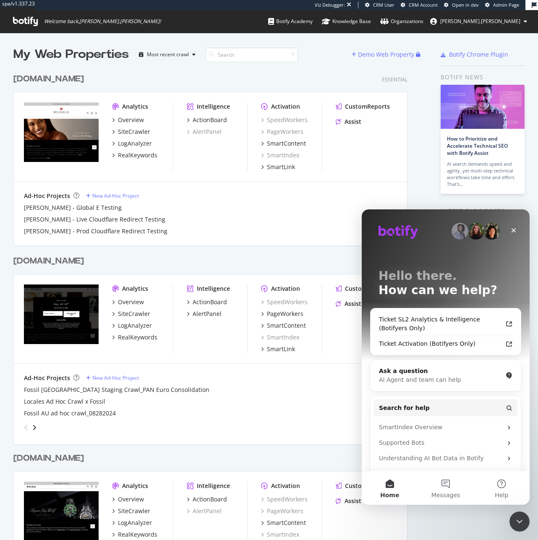
scroll to position [0, 0]
click at [386, 315] on div "Ticket SL2 Analytics & Intelligence (Botifyers Only)" at bounding box center [440, 324] width 123 height 18
click at [134, 313] on div "SiteCrawler" at bounding box center [134, 314] width 32 height 8
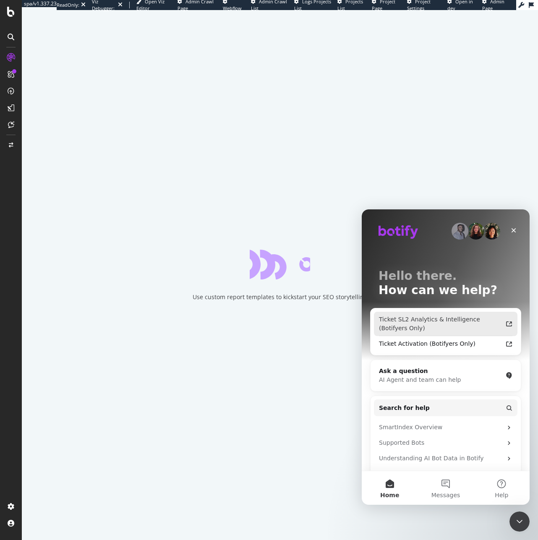
click at [439, 315] on div "Ticket SL2 Analytics & Intelligence (Botifyers Only)" at bounding box center [440, 324] width 123 height 18
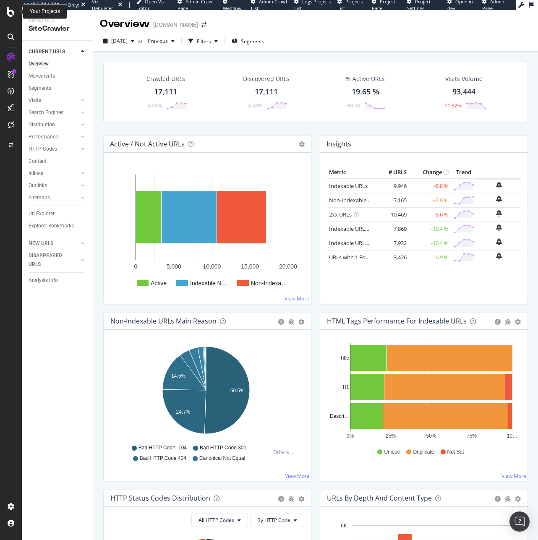
click at [13, 12] on icon at bounding box center [11, 12] width 8 height 10
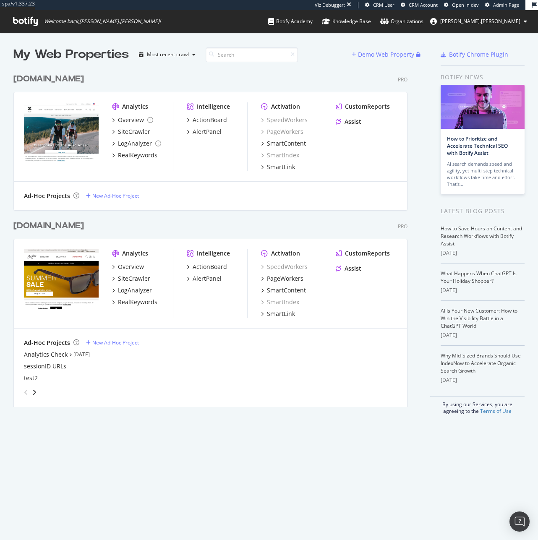
scroll to position [338, 394]
click at [137, 133] on div "SiteCrawler" at bounding box center [134, 132] width 32 height 8
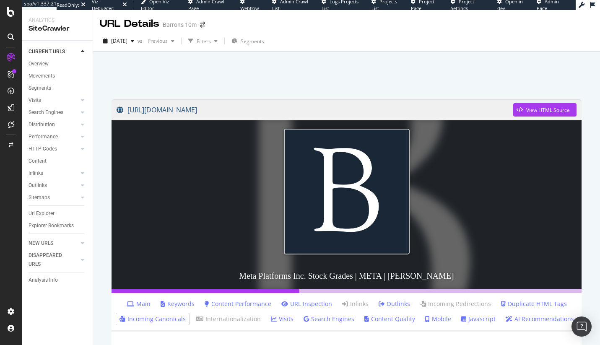
click at [285, 109] on link "[URL][DOMAIN_NAME]" at bounding box center [315, 109] width 397 height 21
click at [531, 111] on div "View HTML Source" at bounding box center [549, 110] width 44 height 7
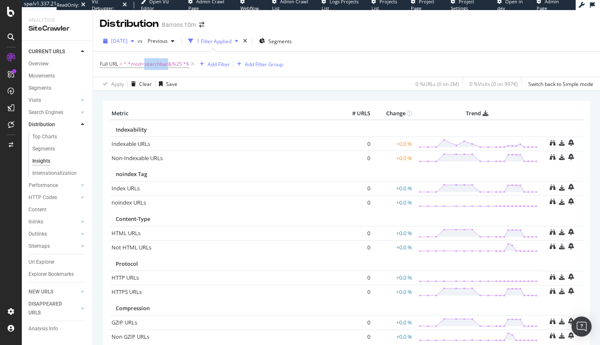
click at [128, 39] on span "[DATE]" at bounding box center [119, 40] width 16 height 7
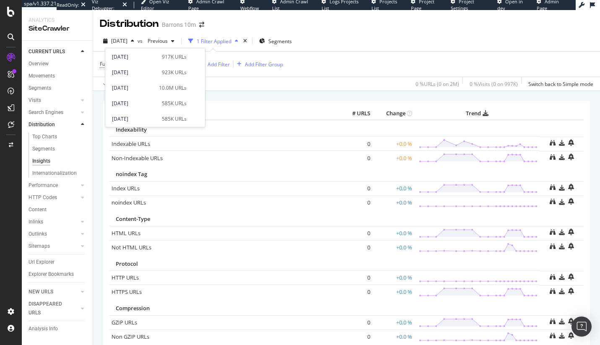
scroll to position [433, 0]
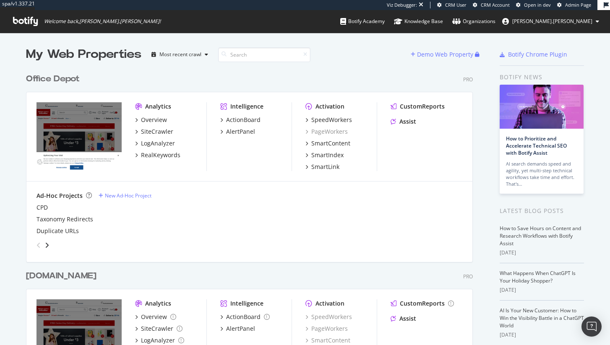
scroll to position [339, 598]
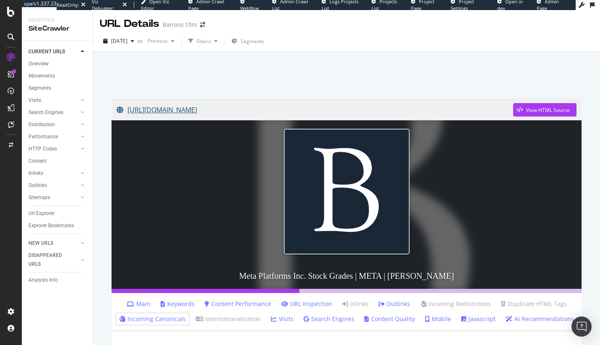
click at [252, 110] on link "[URL][DOMAIN_NAME]" at bounding box center [315, 109] width 397 height 21
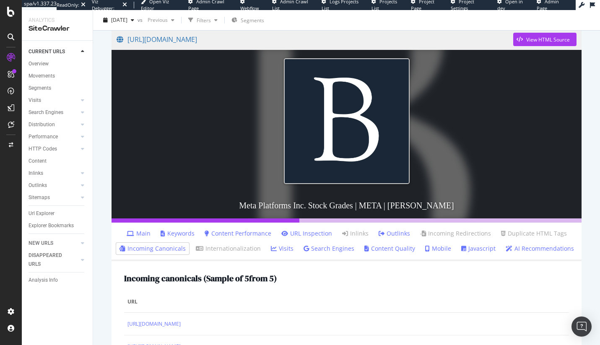
scroll to position [89, 0]
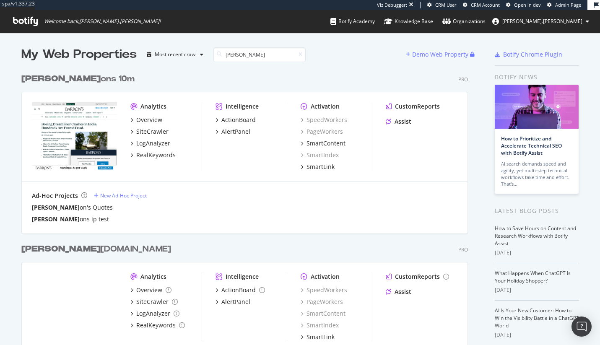
scroll to position [311, 447]
type input "barr"
click at [151, 132] on div "SiteCrawler" at bounding box center [152, 132] width 32 height 8
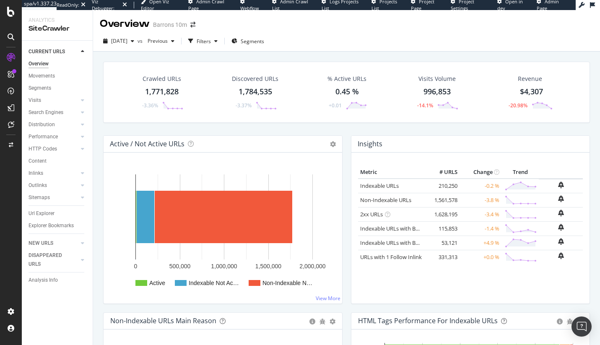
click at [140, 49] on div "2025 Sep. 5th vs Previous Filters Segments" at bounding box center [346, 42] width 507 height 17
click at [138, 46] on div "2025 Sep. 5th" at bounding box center [119, 41] width 38 height 13
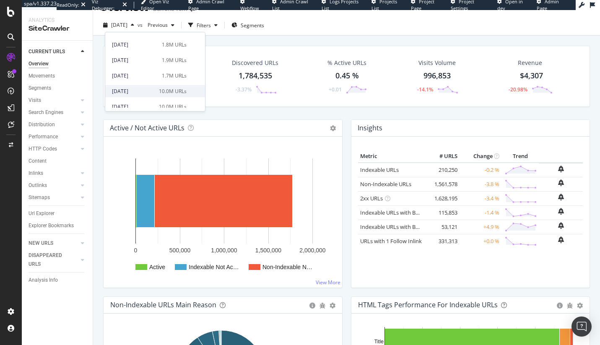
scroll to position [25, 0]
click at [162, 74] on div "1.7M URLs" at bounding box center [174, 77] width 25 height 8
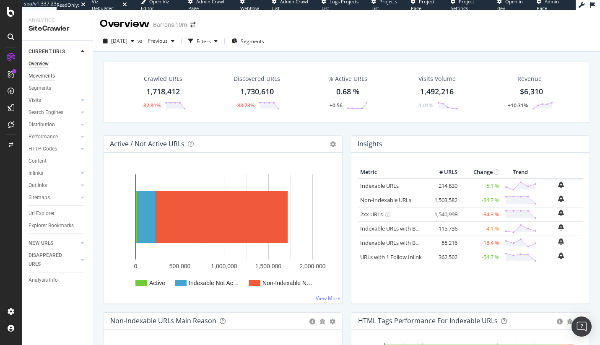
click at [38, 76] on div "Movements" at bounding box center [42, 76] width 26 height 9
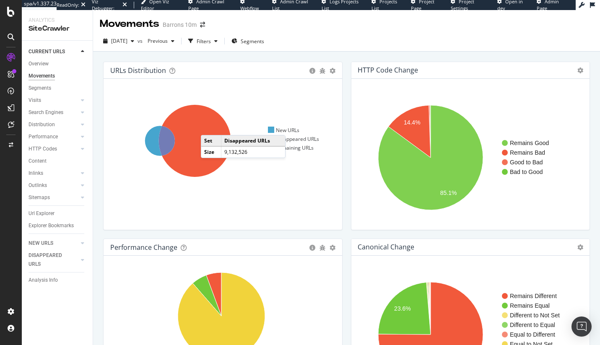
click at [209, 127] on icon at bounding box center [195, 141] width 72 height 72
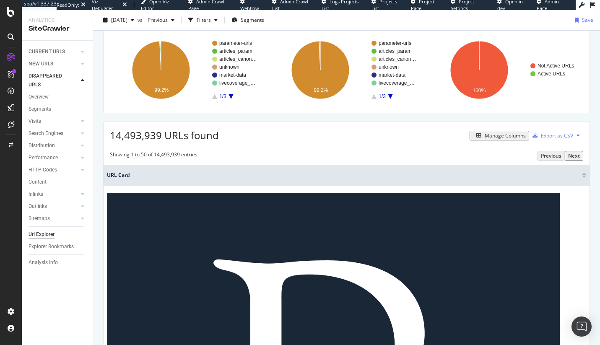
scroll to position [55, 0]
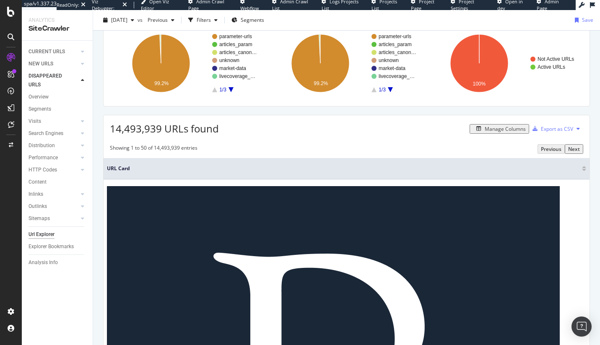
drag, startPoint x: 210, startPoint y: 261, endPoint x: 232, endPoint y: 0, distance: 261.6
click at [0, 0] on div "spa/v1.337.23 ReadOnly: Viz Debugger: Open Viz Editor Admin Crawl Page Webflow …" at bounding box center [300, 172] width 600 height 345
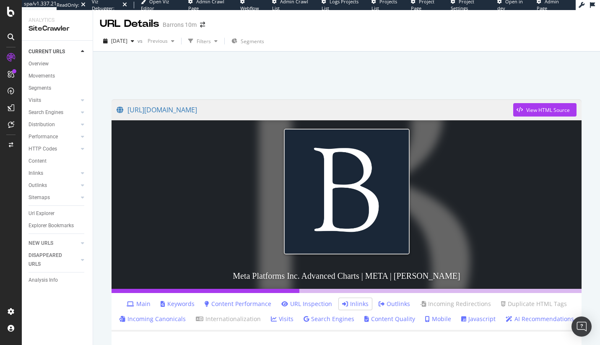
scroll to position [68, 0]
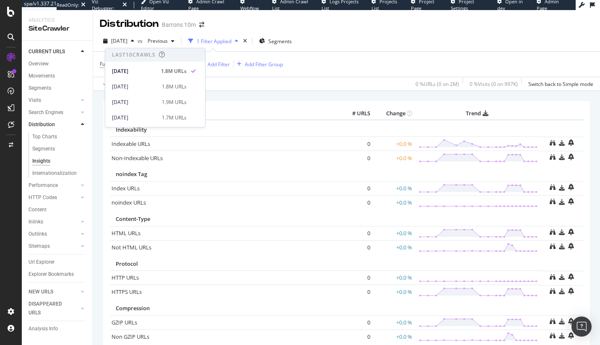
scroll to position [433, 0]
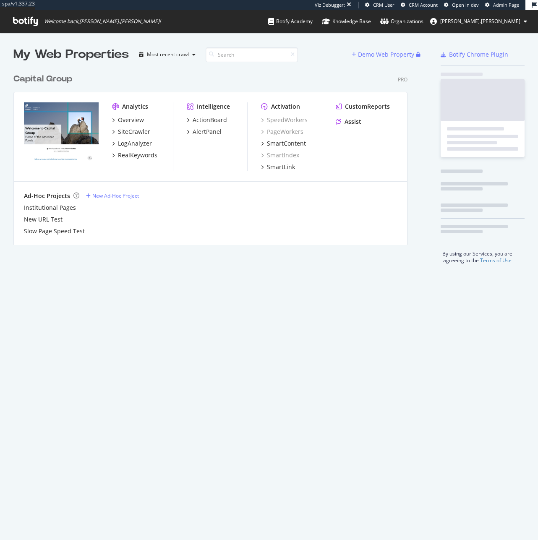
scroll to position [176, 394]
click at [498, 6] on span "Admin Page" at bounding box center [506, 5] width 26 height 6
